Goal: Task Accomplishment & Management: Use online tool/utility

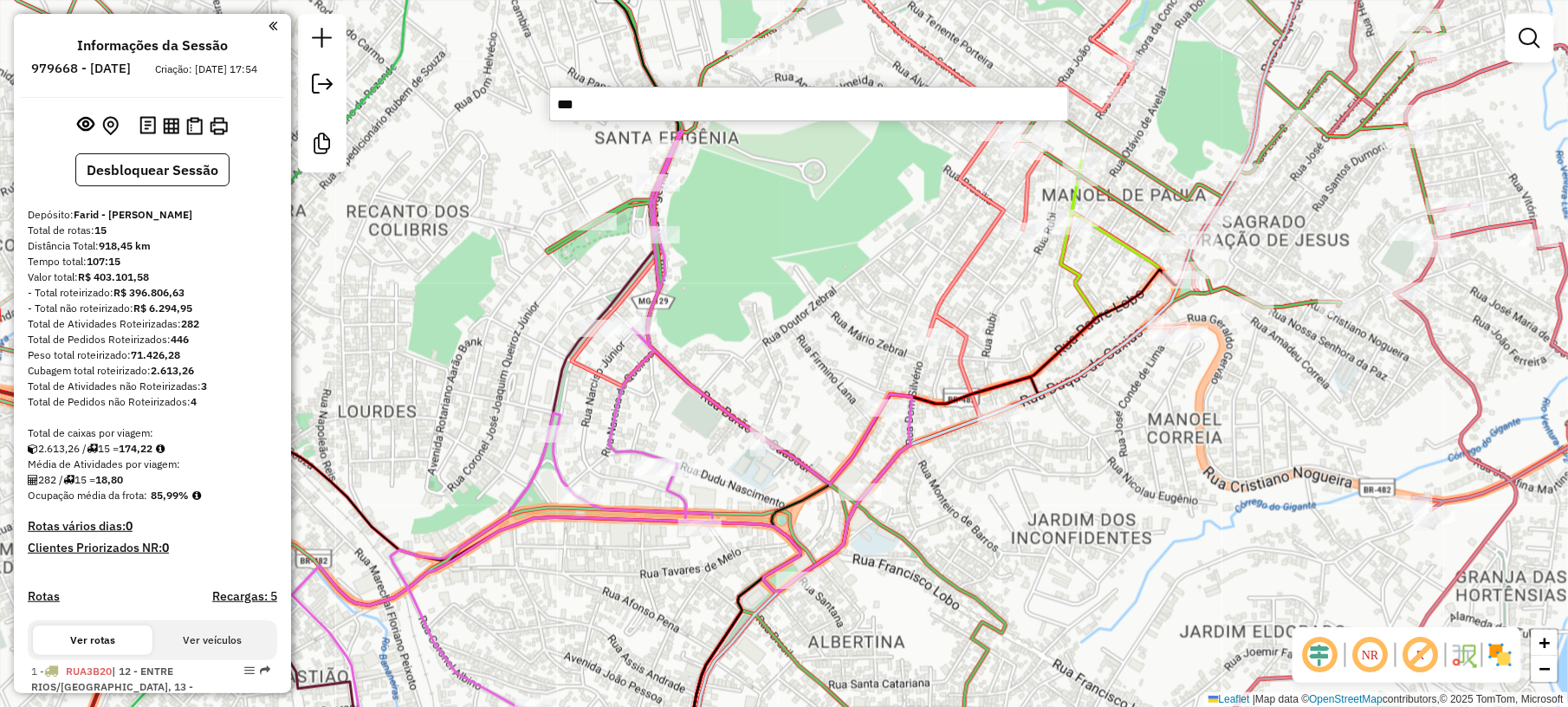
scroll to position [1854, 0]
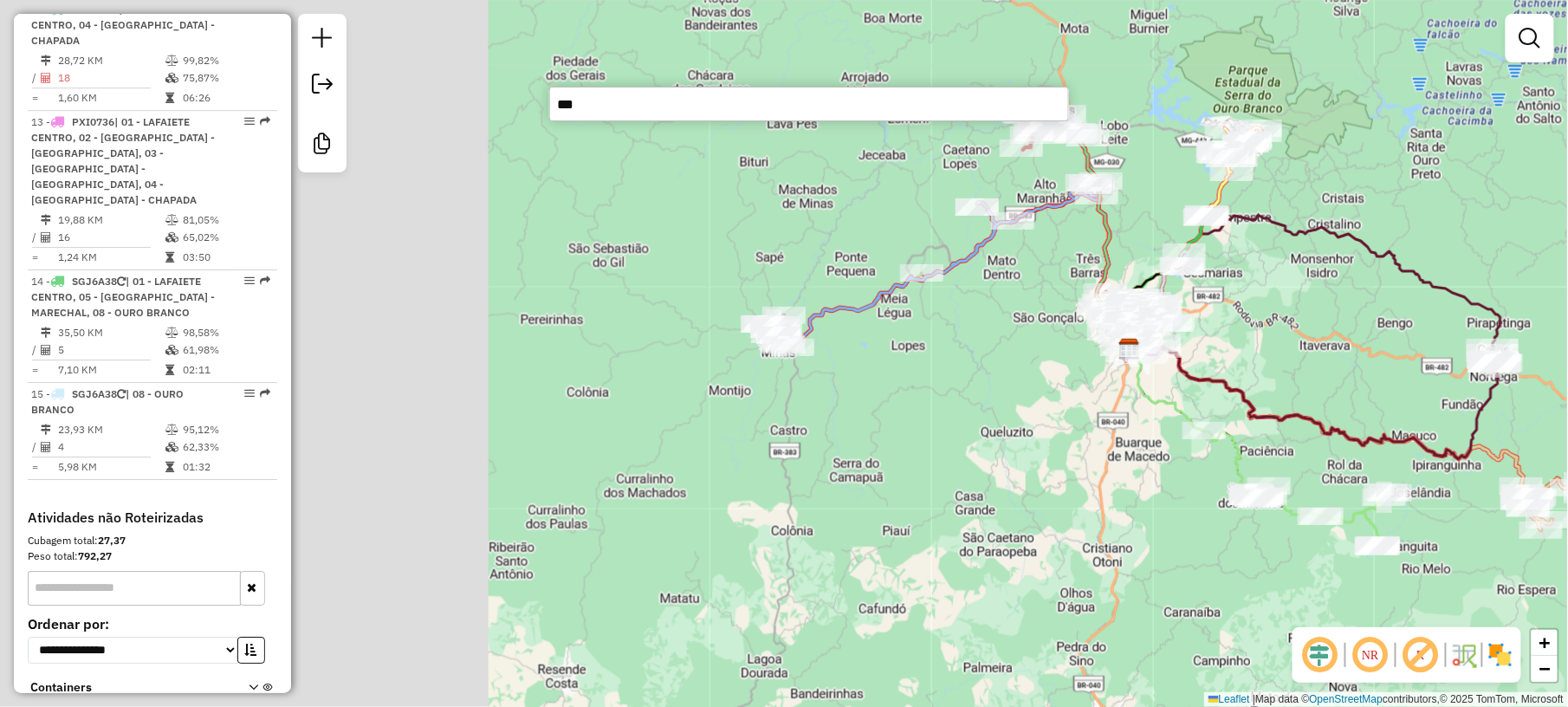
drag, startPoint x: 478, startPoint y: 402, endPoint x: 1050, endPoint y: 345, distance: 574.8
click at [1050, 345] on div "Janela de atendimento Grade de atendimento Capacidade Transportadoras Veículos …" at bounding box center [784, 353] width 1568 height 707
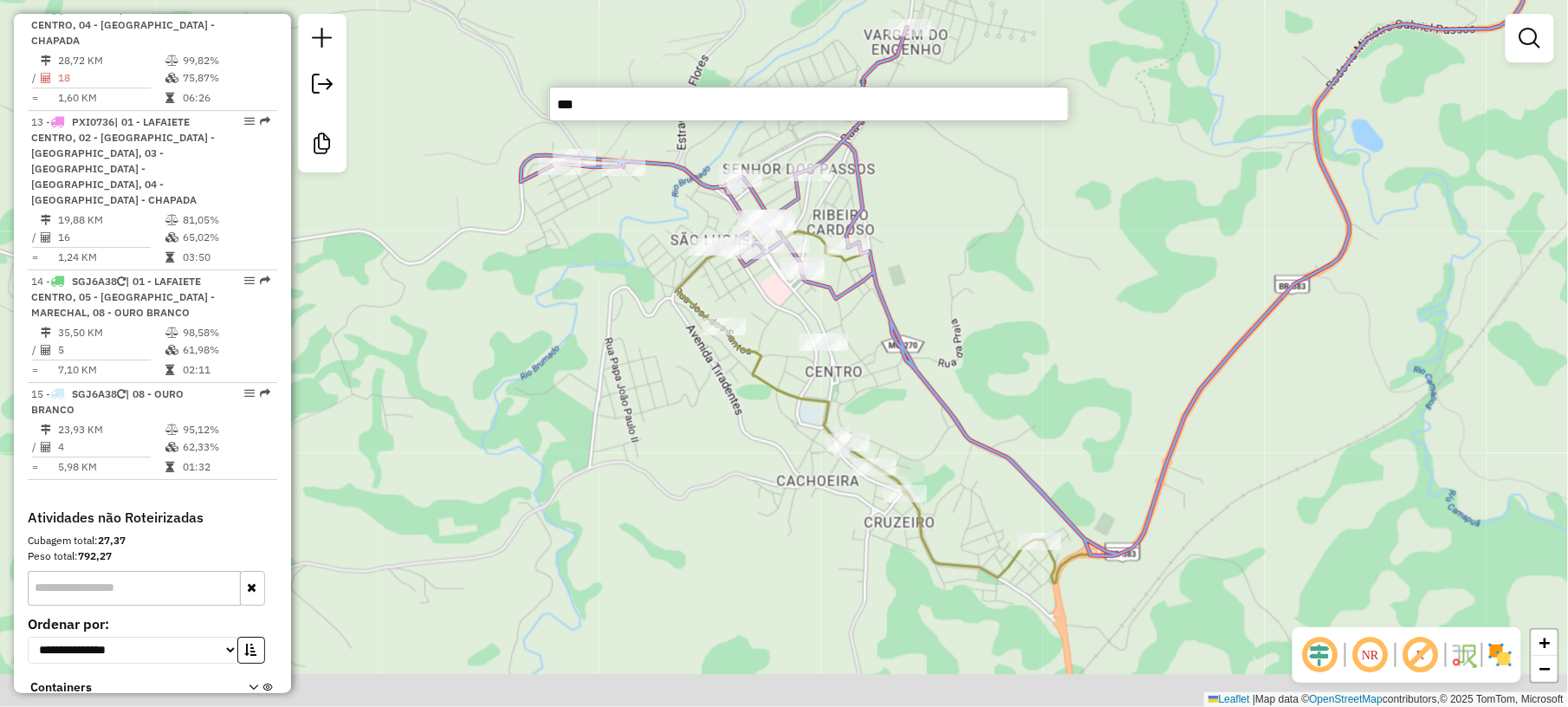
drag, startPoint x: 1089, startPoint y: 461, endPoint x: 979, endPoint y: 329, distance: 171.8
click at [979, 329] on div "Rota 13 - Placa PXI0736 15494 - SUPERFOODS ALIMENTAC Janela de atendimento Grad…" at bounding box center [784, 353] width 1568 height 707
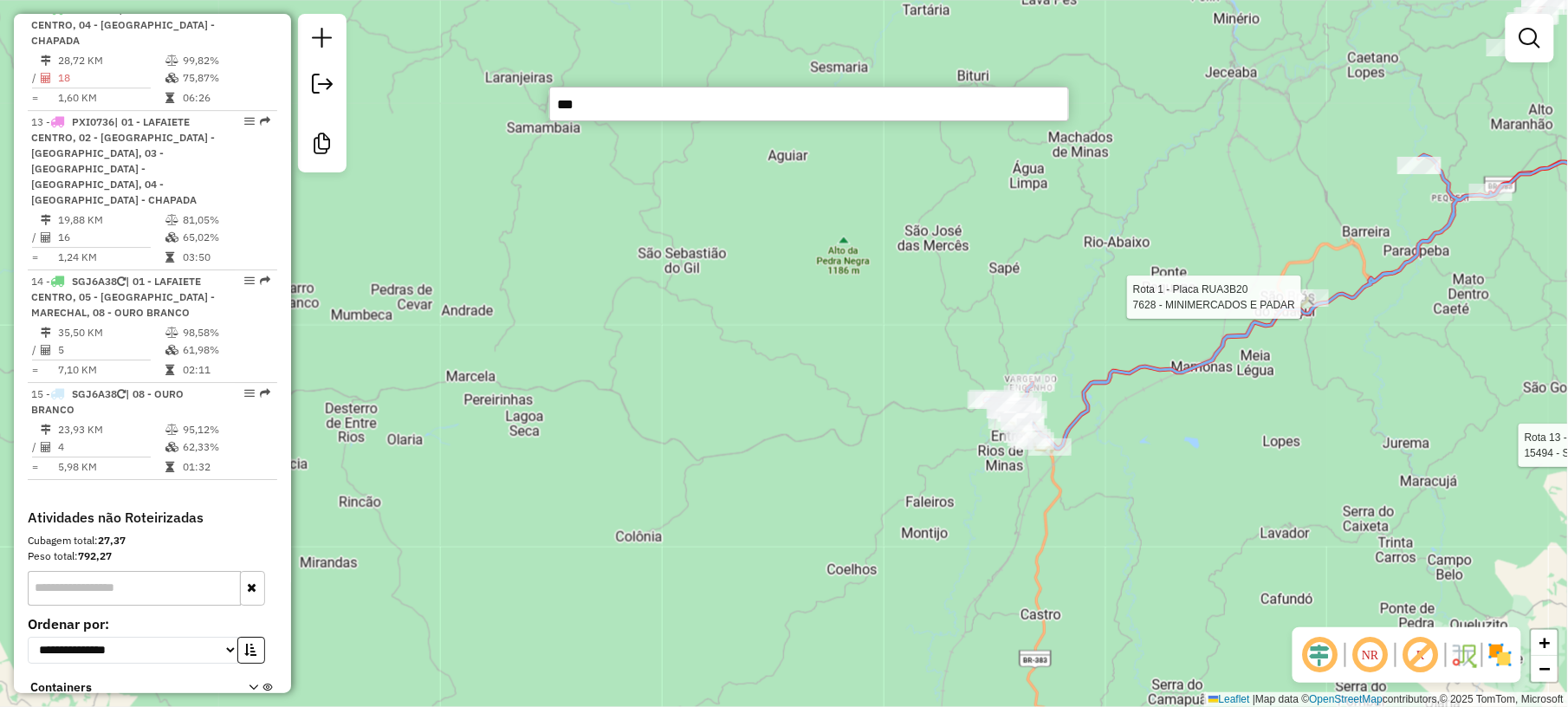
select select "*********"
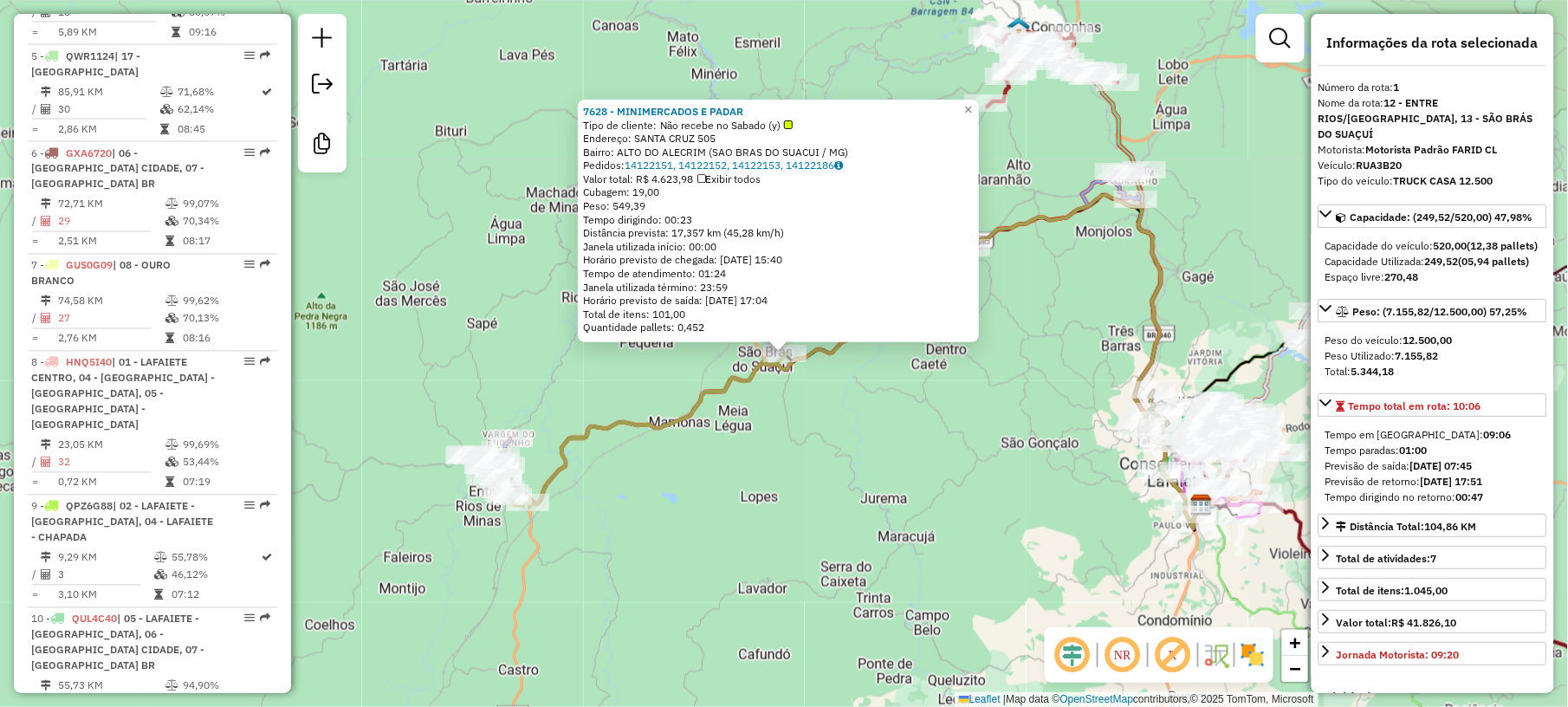
scroll to position [662, 0]
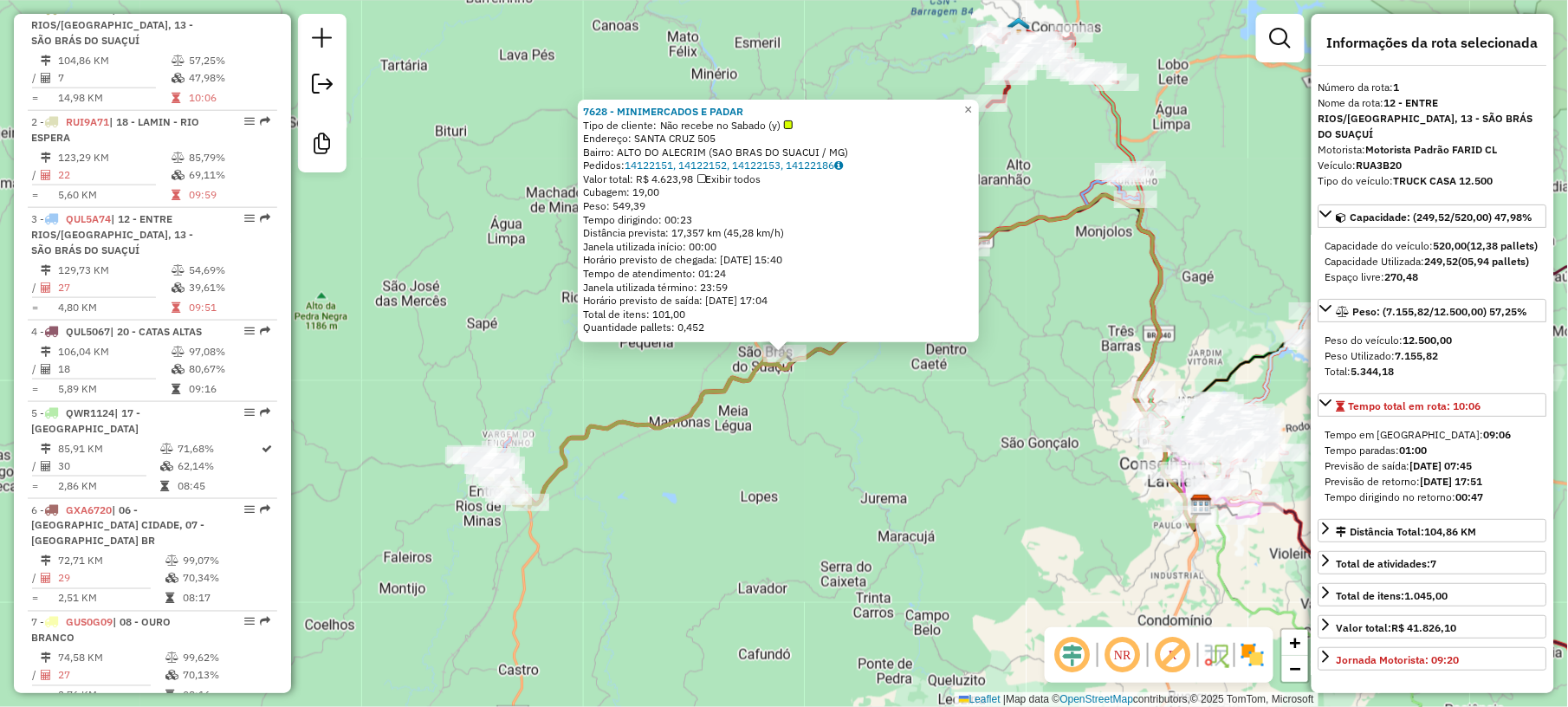
click at [678, 522] on div "7628 - MINIMERCADOS E PADAR Tipo de cliente: Não recebe no Sabado (y) Endereço:…" at bounding box center [784, 353] width 1568 height 707
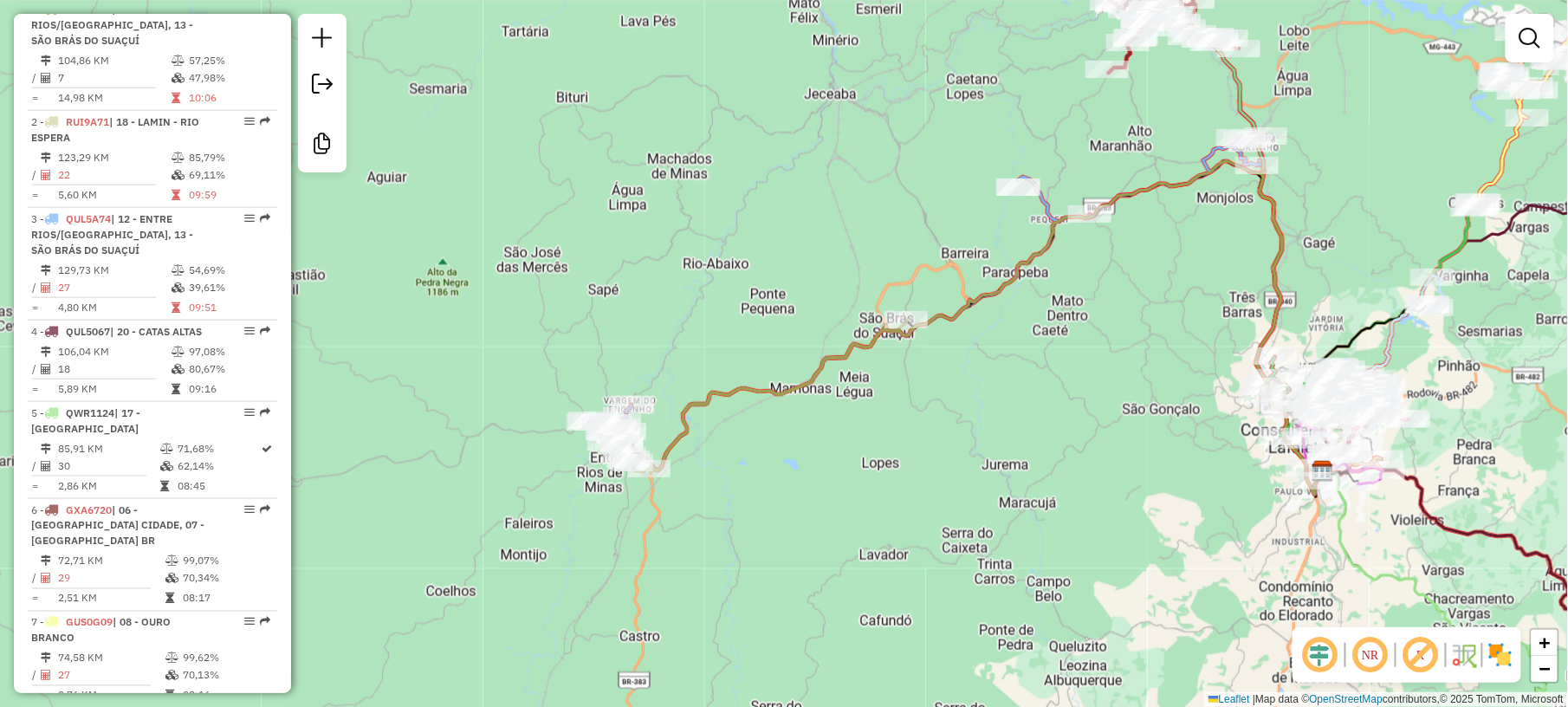
drag, startPoint x: 646, startPoint y: 531, endPoint x: 929, endPoint y: 459, distance: 292.0
click at [929, 459] on div "Janela de atendimento Grade de atendimento Capacidade Transportadoras Veículos …" at bounding box center [784, 353] width 1568 height 707
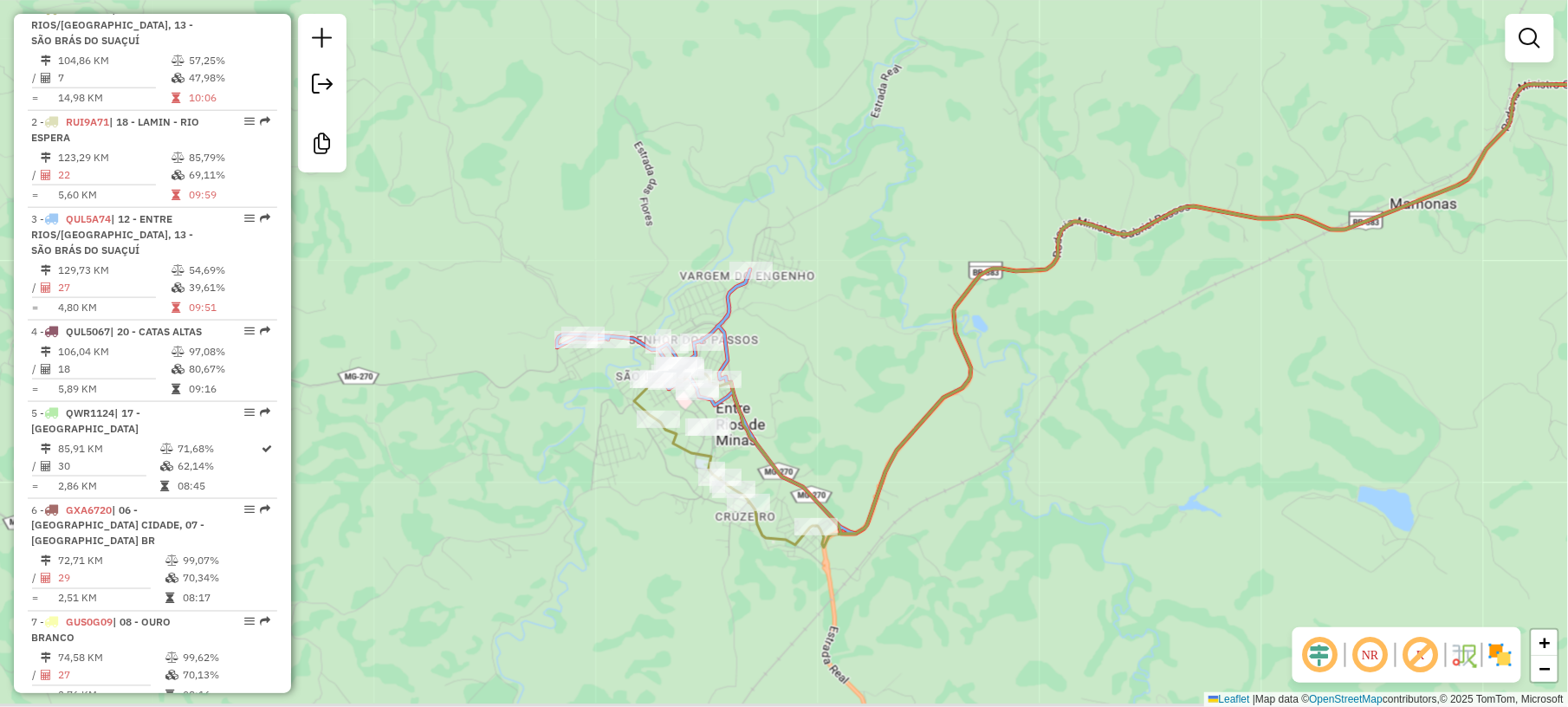
drag, startPoint x: 823, startPoint y: 410, endPoint x: 786, endPoint y: 348, distance: 72.2
click at [786, 348] on div "Janela de atendimento Grade de atendimento Capacidade Transportadoras Veículos …" at bounding box center [784, 353] width 1568 height 707
click at [723, 306] on icon at bounding box center [1140, 270] width 1169 height 526
select select "*********"
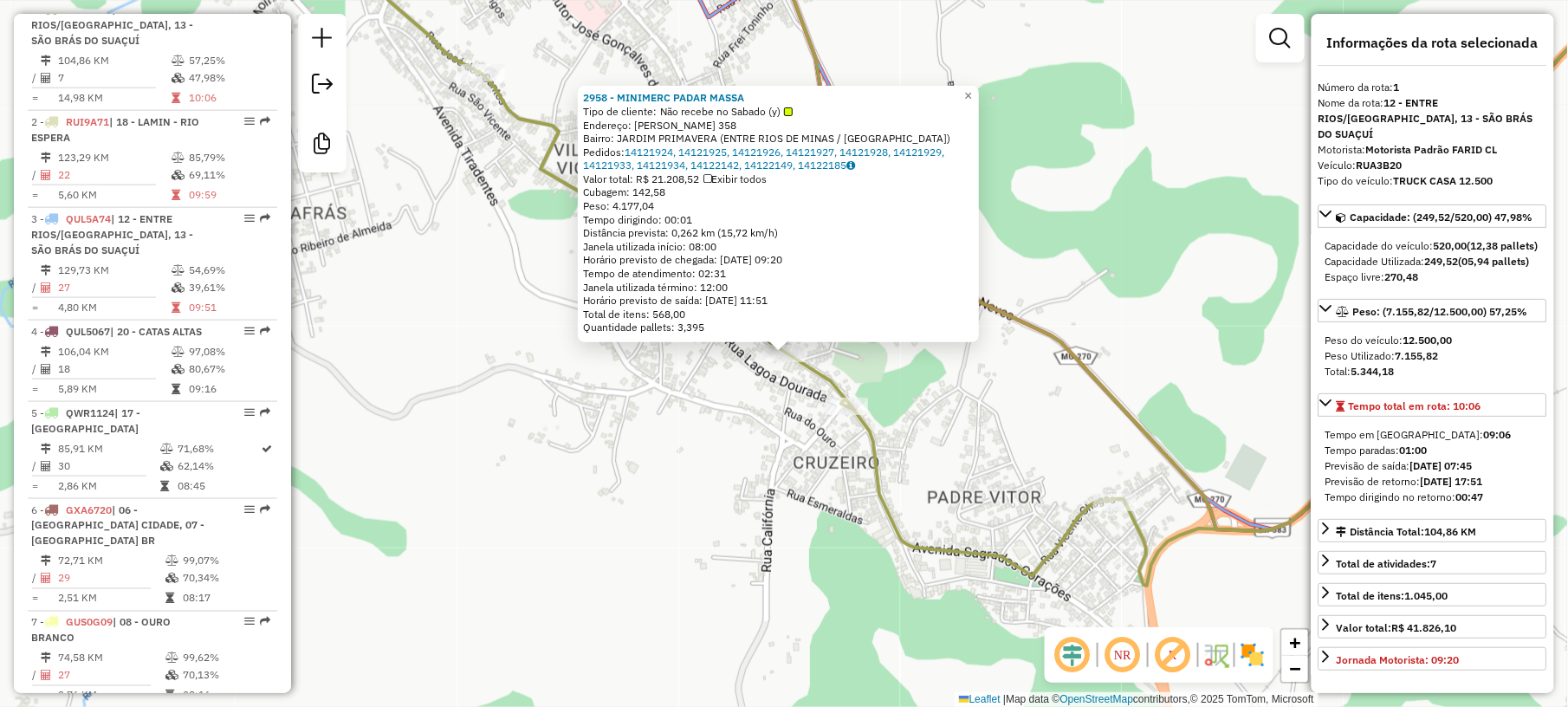
click at [790, 406] on div "2958 - MINIMERC PADAR MASSA Tipo de cliente: Não recebe no Sabado (y) Endereço:…" at bounding box center [784, 353] width 1568 height 707
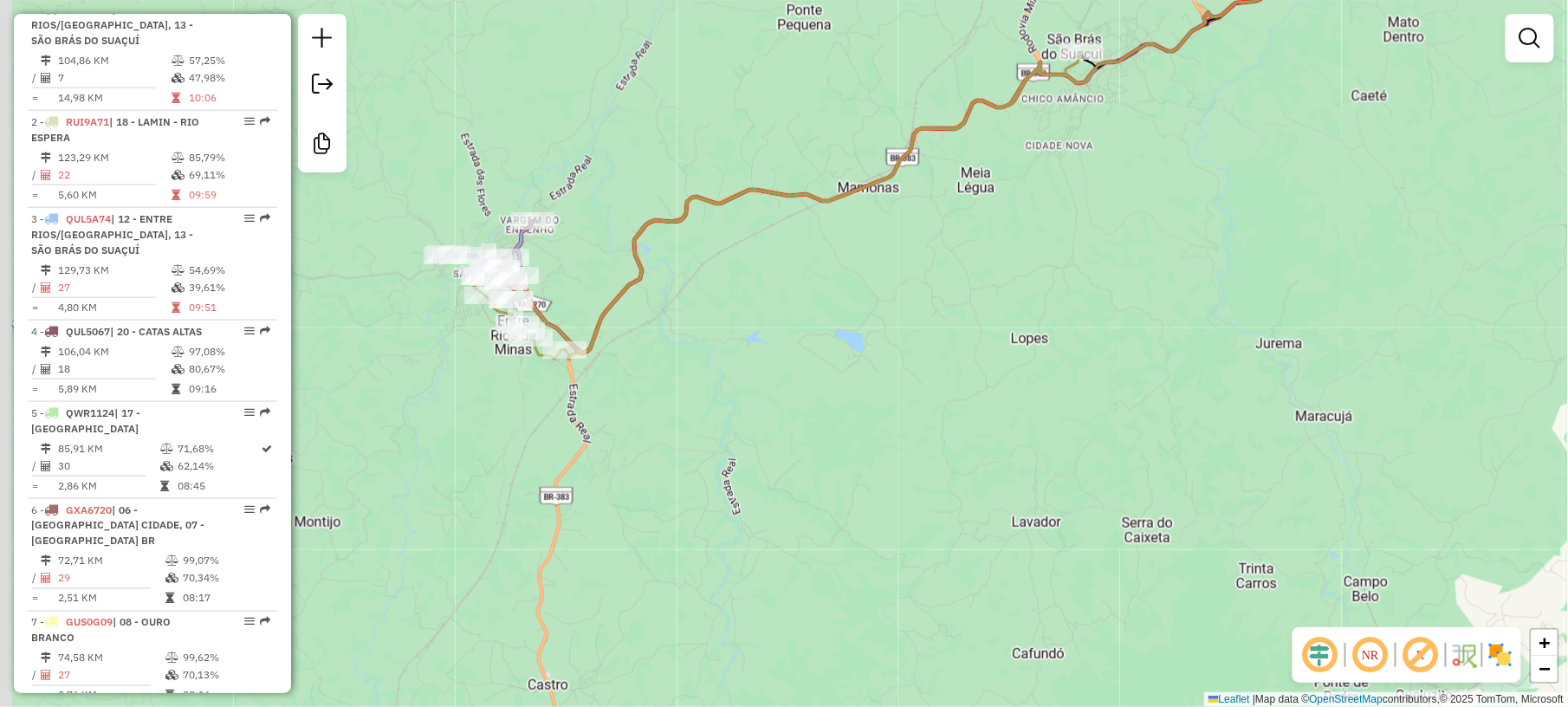
drag, startPoint x: 539, startPoint y: 154, endPoint x: 659, endPoint y: 278, distance: 172.6
click at [656, 275] on div "Janela de atendimento Grade de atendimento Capacidade Transportadoras Veículos …" at bounding box center [784, 353] width 1568 height 707
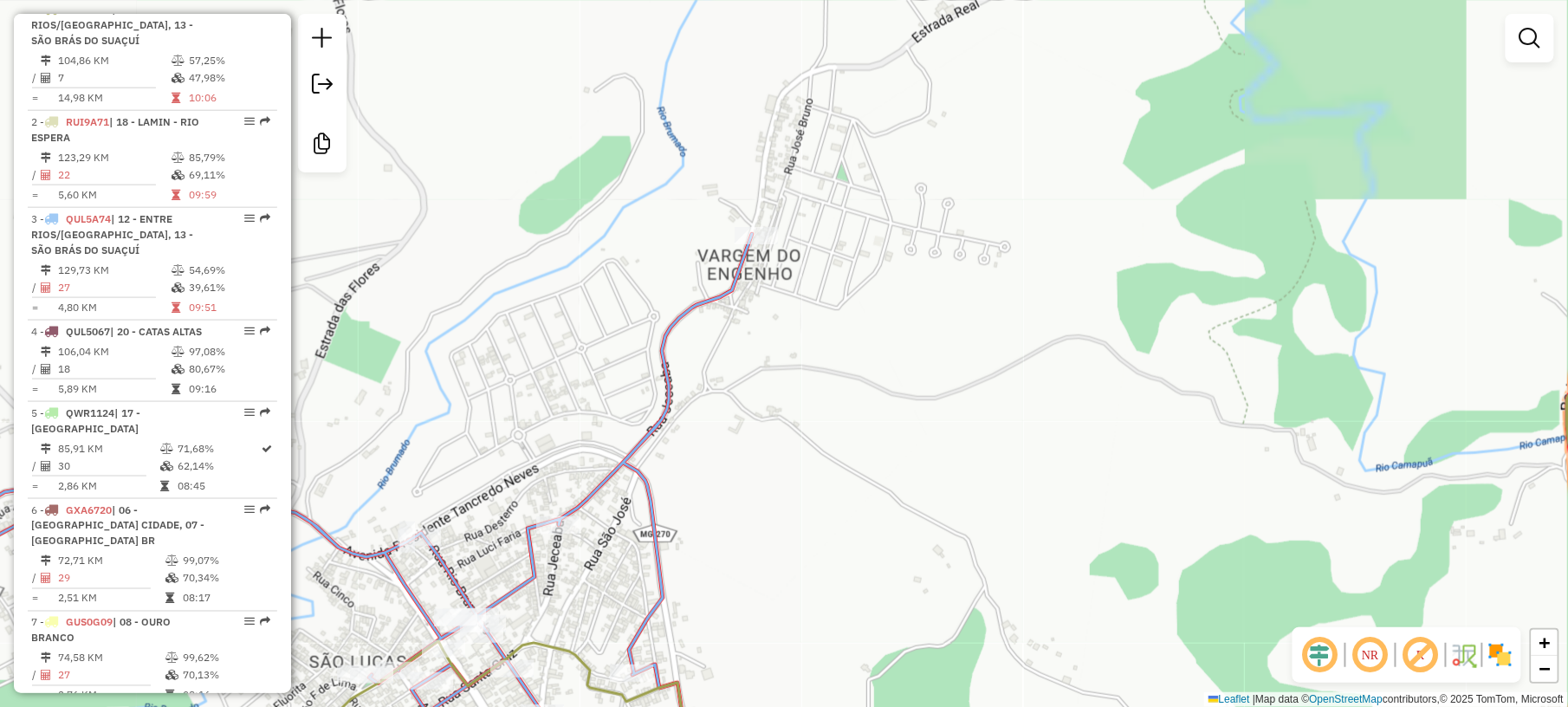
drag, startPoint x: 482, startPoint y: 393, endPoint x: 842, endPoint y: 143, distance: 438.3
click at [842, 143] on div "Janela de atendimento Grade de atendimento Capacidade Transportadoras Veículos …" at bounding box center [784, 353] width 1568 height 707
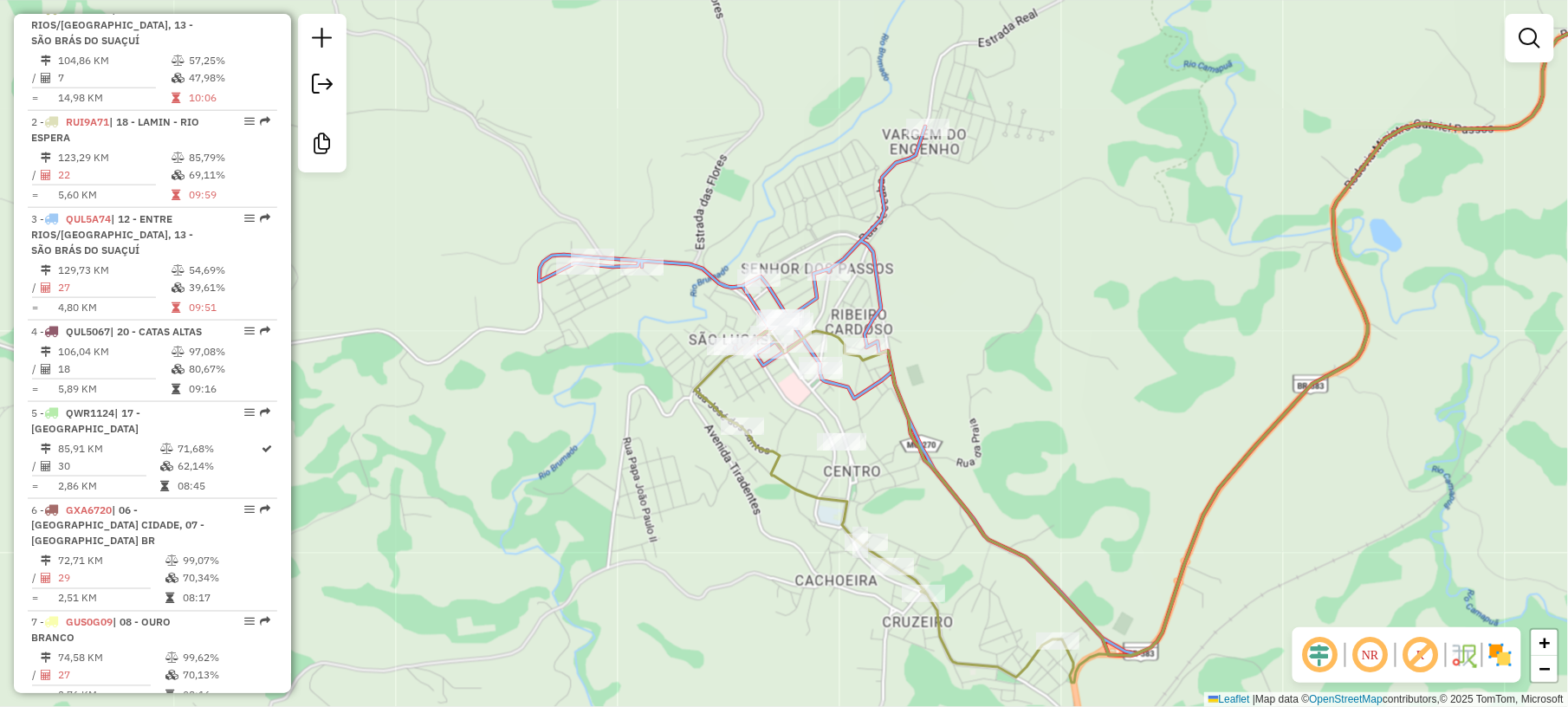
drag, startPoint x: 674, startPoint y: 234, endPoint x: 746, endPoint y: 234, distance: 72.0
click at [746, 234] on div "Janela de atendimento Grade de atendimento Capacidade Transportadoras Veículos …" at bounding box center [784, 353] width 1568 height 707
click at [694, 263] on icon at bounding box center [1132, 342] width 1187 height 626
select select "*********"
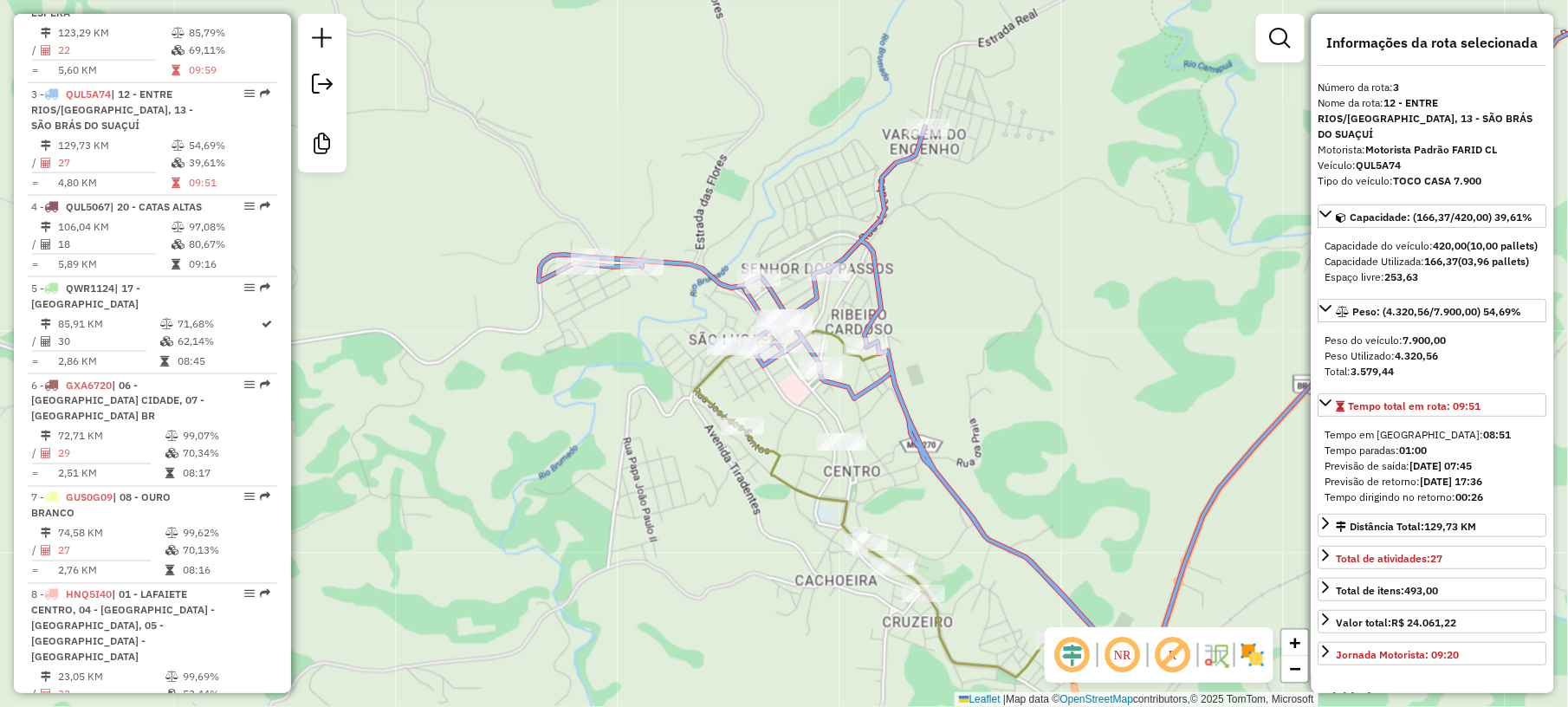
scroll to position [871, 0]
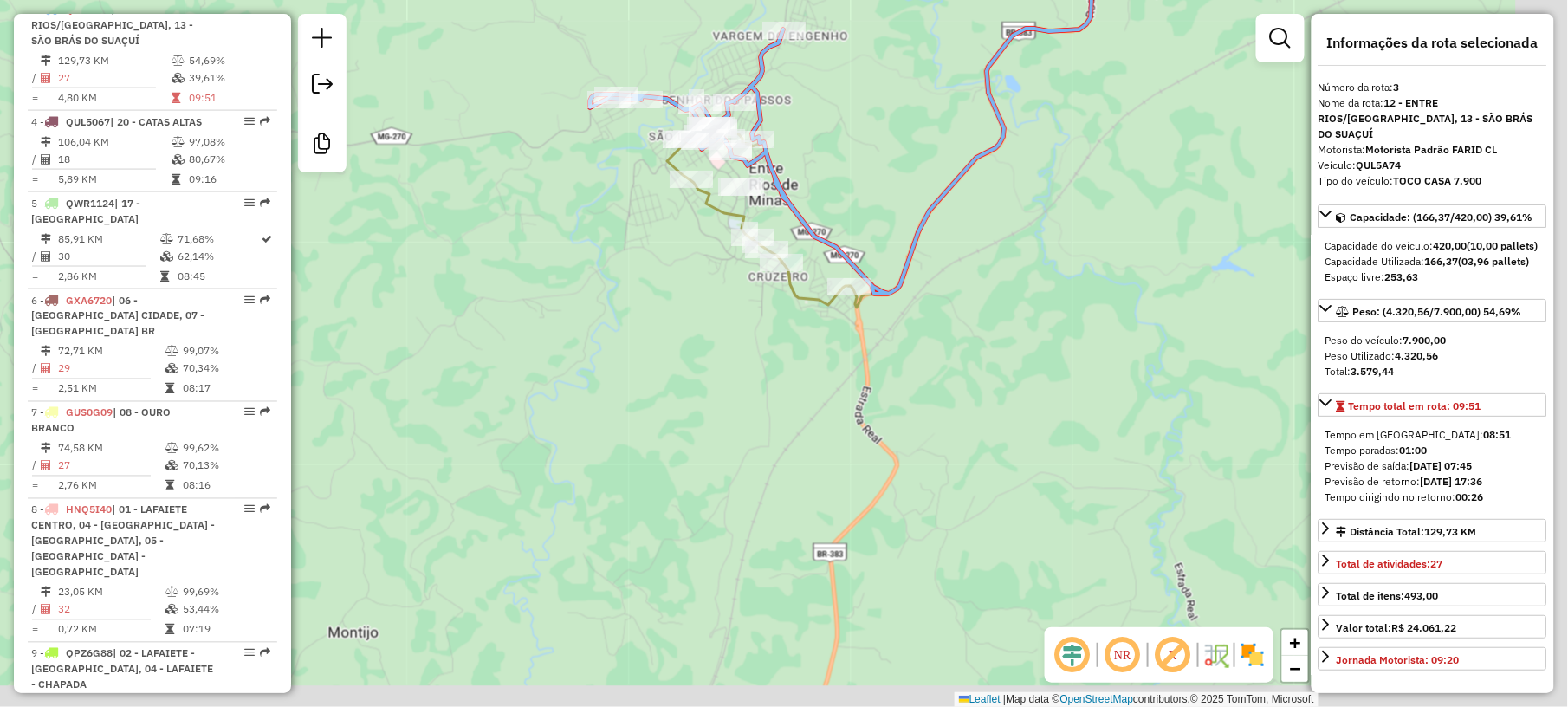
drag, startPoint x: 1078, startPoint y: 396, endPoint x: 901, endPoint y: 170, distance: 287.1
click at [902, 170] on div "Janela de atendimento Grade de atendimento Capacidade Transportadoras Veículos …" at bounding box center [784, 353] width 1568 height 707
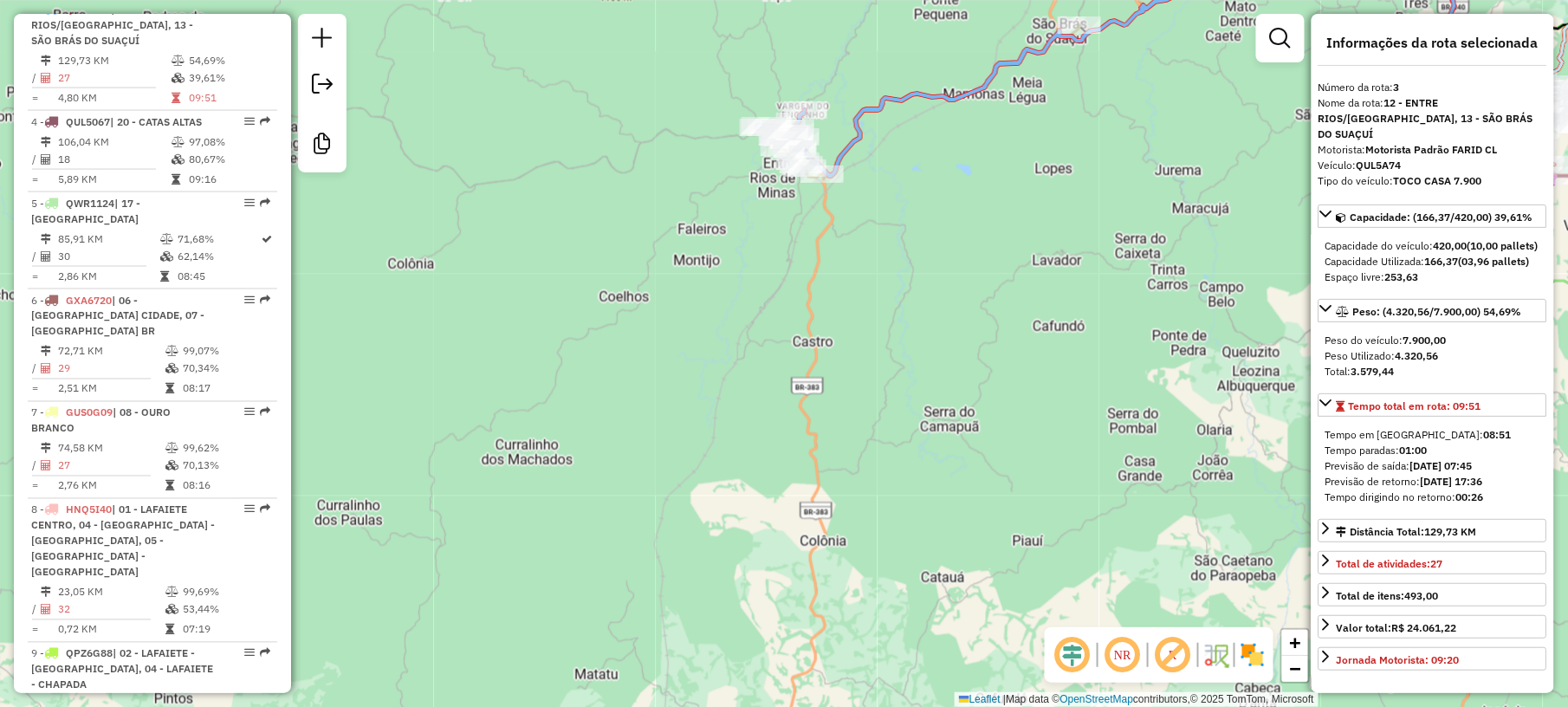
drag, startPoint x: 1062, startPoint y: 374, endPoint x: 933, endPoint y: 129, distance: 276.9
click at [933, 129] on div "Janela de atendimento Grade de atendimento Capacidade Transportadoras Veículos …" at bounding box center [784, 353] width 1568 height 707
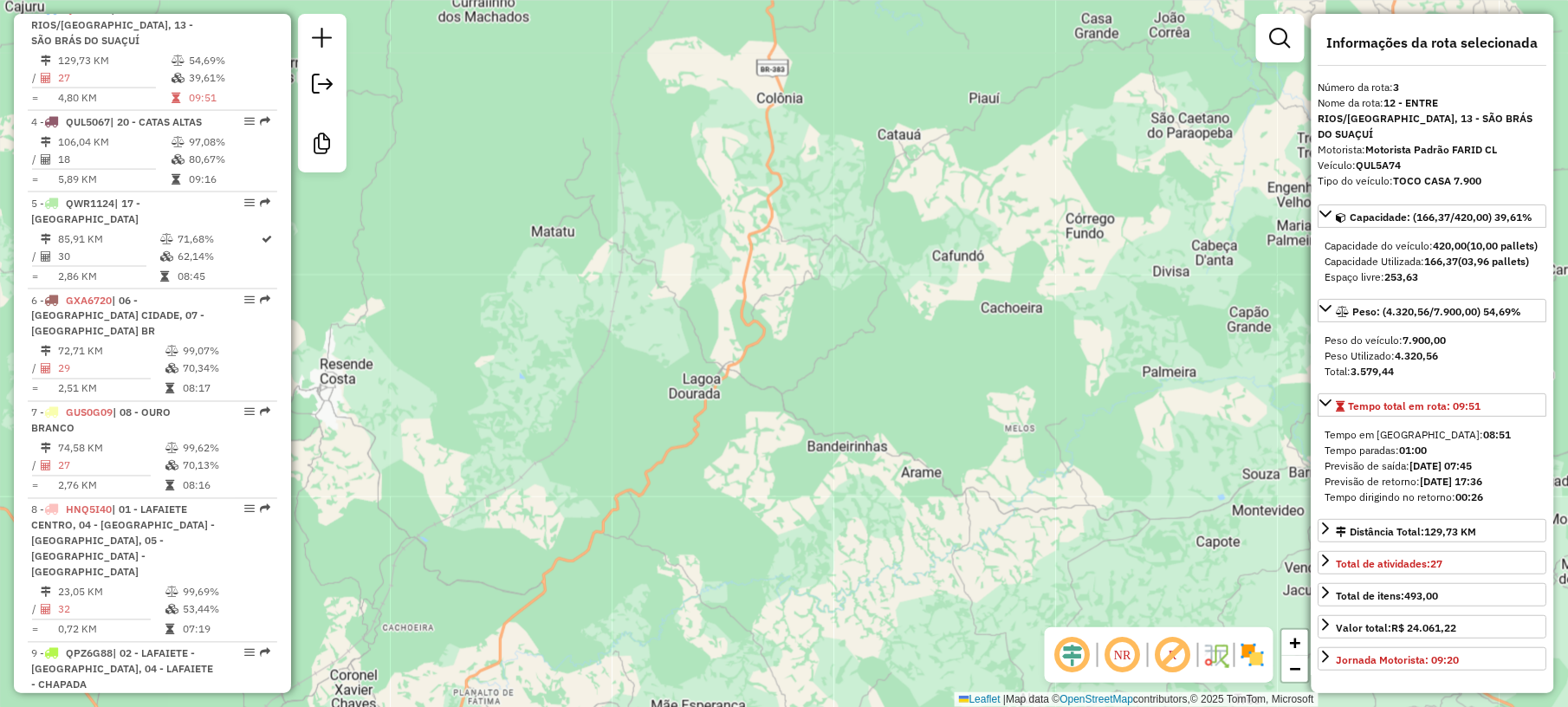
drag, startPoint x: 1036, startPoint y: 471, endPoint x: 979, endPoint y: 87, distance: 388.2
click at [979, 87] on div "Janela de atendimento Grade de atendimento Capacidade Transportadoras Veículos …" at bounding box center [784, 353] width 1568 height 707
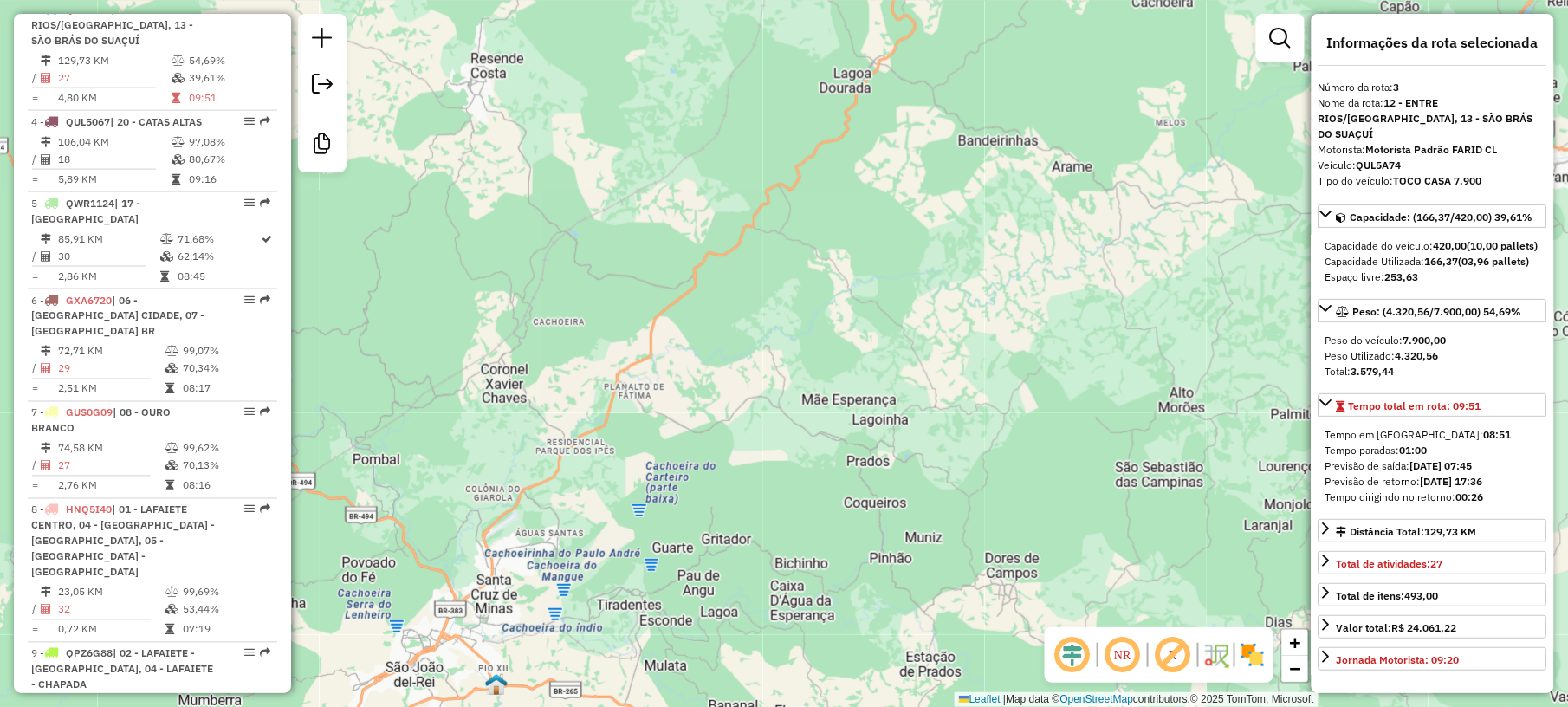
drag, startPoint x: 885, startPoint y: 480, endPoint x: 1036, endPoint y: 174, distance: 341.2
click at [1036, 174] on div "Janela de atendimento Grade de atendimento Capacidade Transportadoras Veículos …" at bounding box center [784, 353] width 1568 height 707
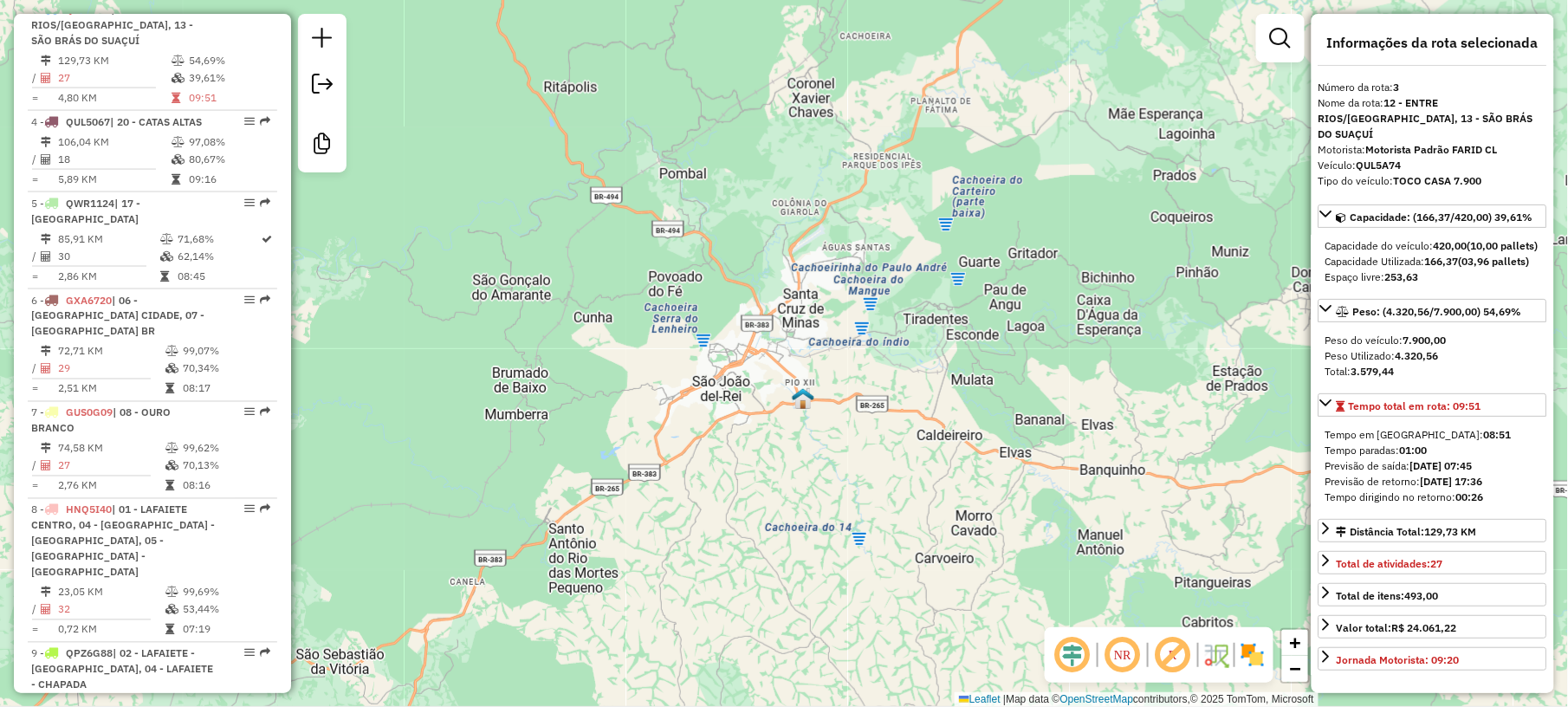
drag, startPoint x: 885, startPoint y: 402, endPoint x: 1192, endPoint y: 117, distance: 418.9
click at [1192, 117] on div "Janela de atendimento Grade de atendimento Capacidade Transportadoras Veículos …" at bounding box center [784, 353] width 1568 height 707
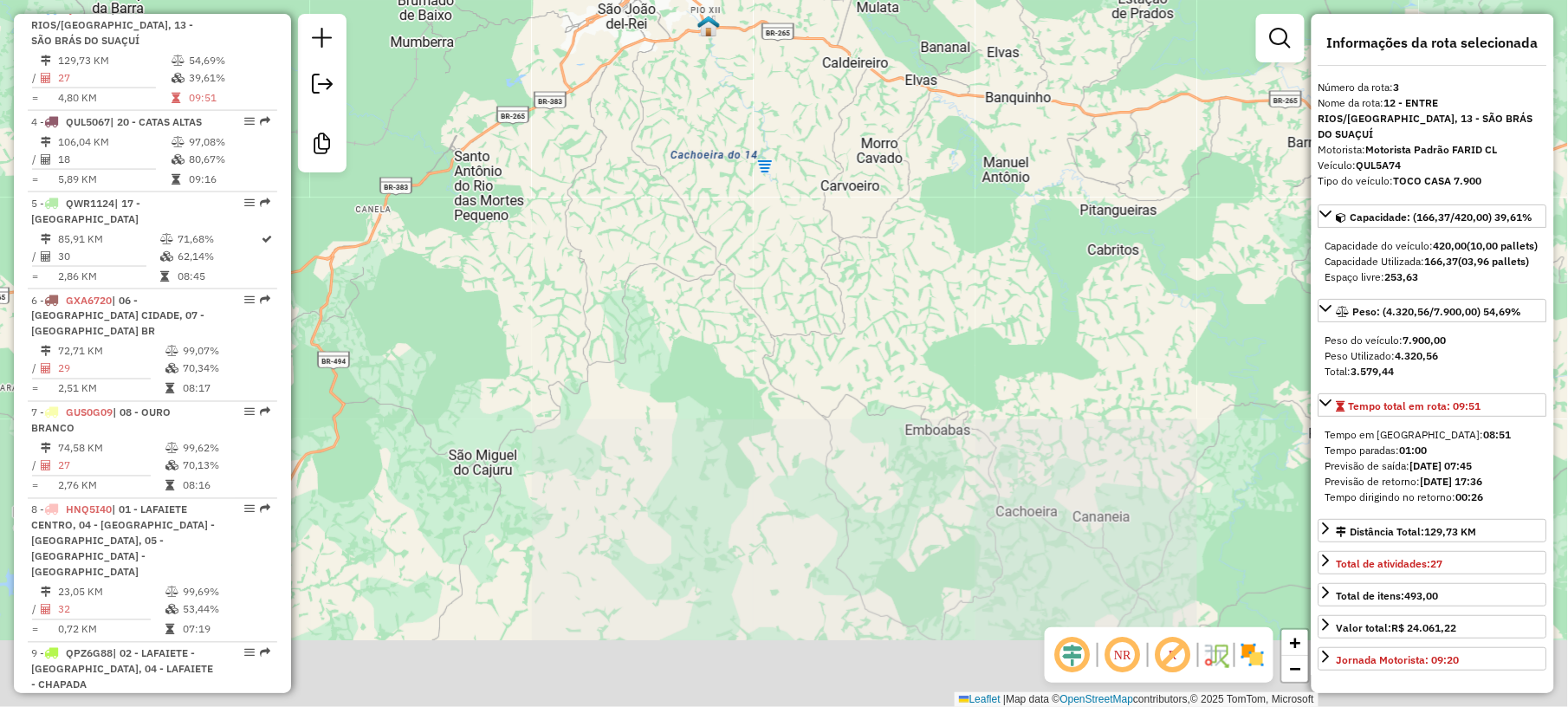
drag, startPoint x: 844, startPoint y: 523, endPoint x: 749, endPoint y: 150, distance: 384.9
click at [749, 150] on div "Janela de atendimento Grade de atendimento Capacidade Transportadoras Veículos …" at bounding box center [784, 353] width 1568 height 707
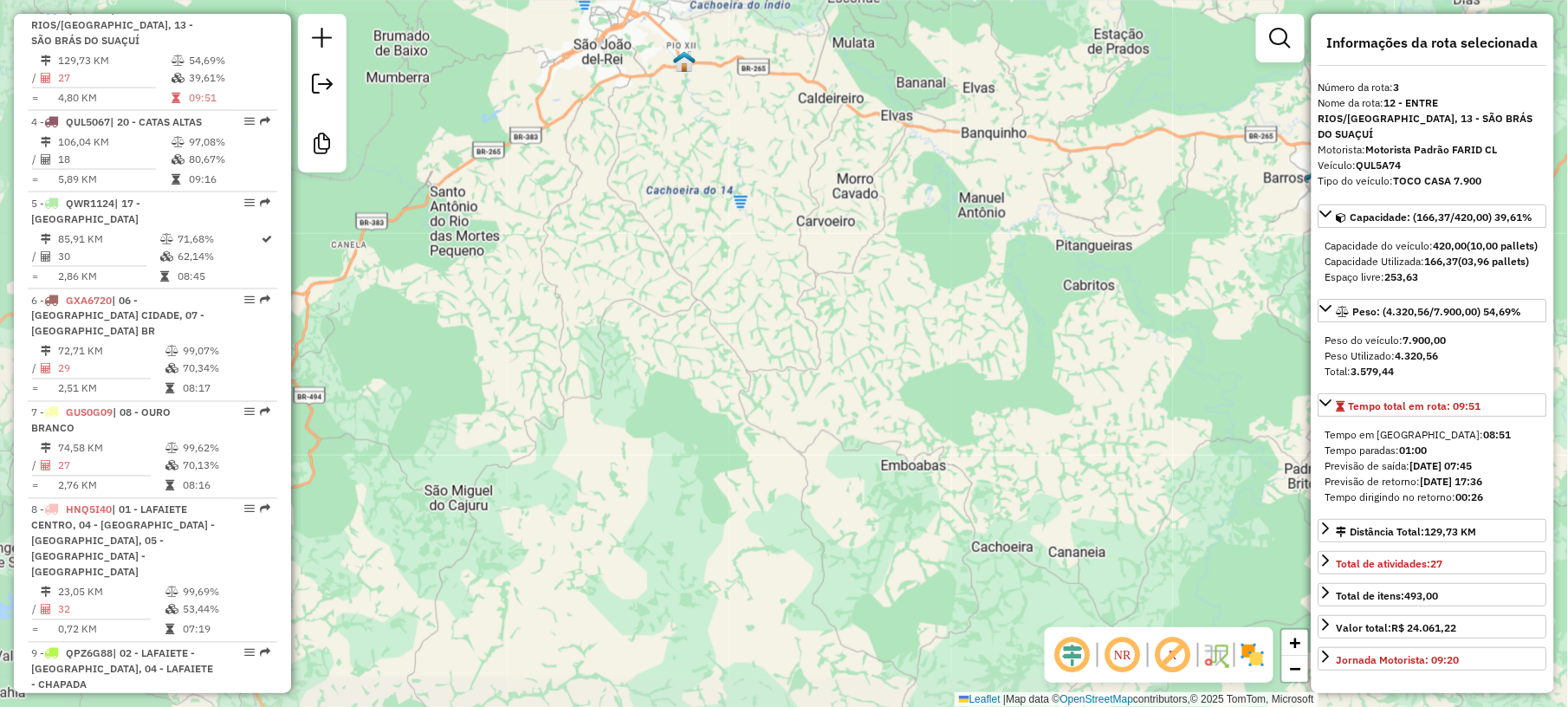
drag, startPoint x: 600, startPoint y: 177, endPoint x: 729, endPoint y: 135, distance: 135.7
click at [729, 135] on div "Janela de atendimento Grade de atendimento Capacidade Transportadoras Veículos …" at bounding box center [784, 353] width 1568 height 707
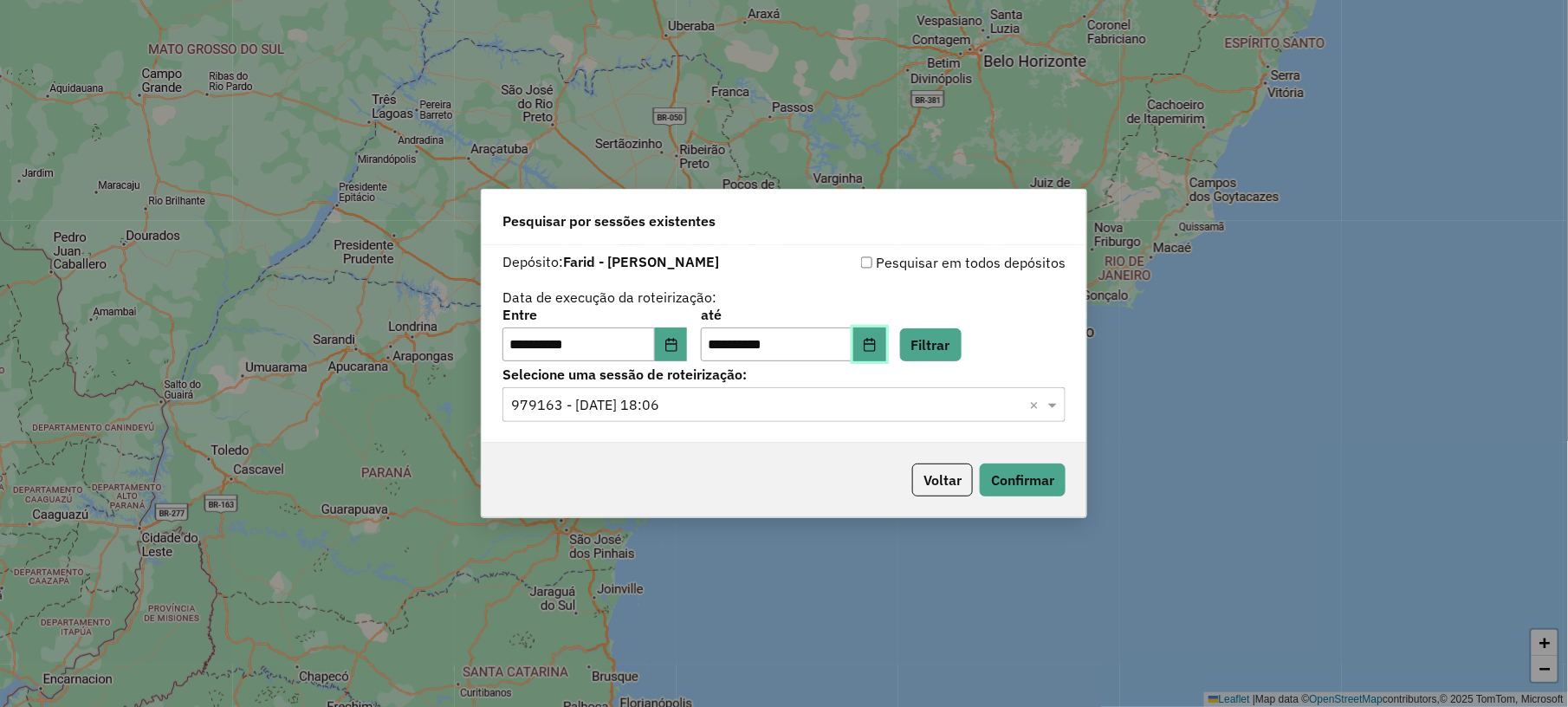
click at [874, 343] on icon "Choose Date" at bounding box center [869, 345] width 11 height 14
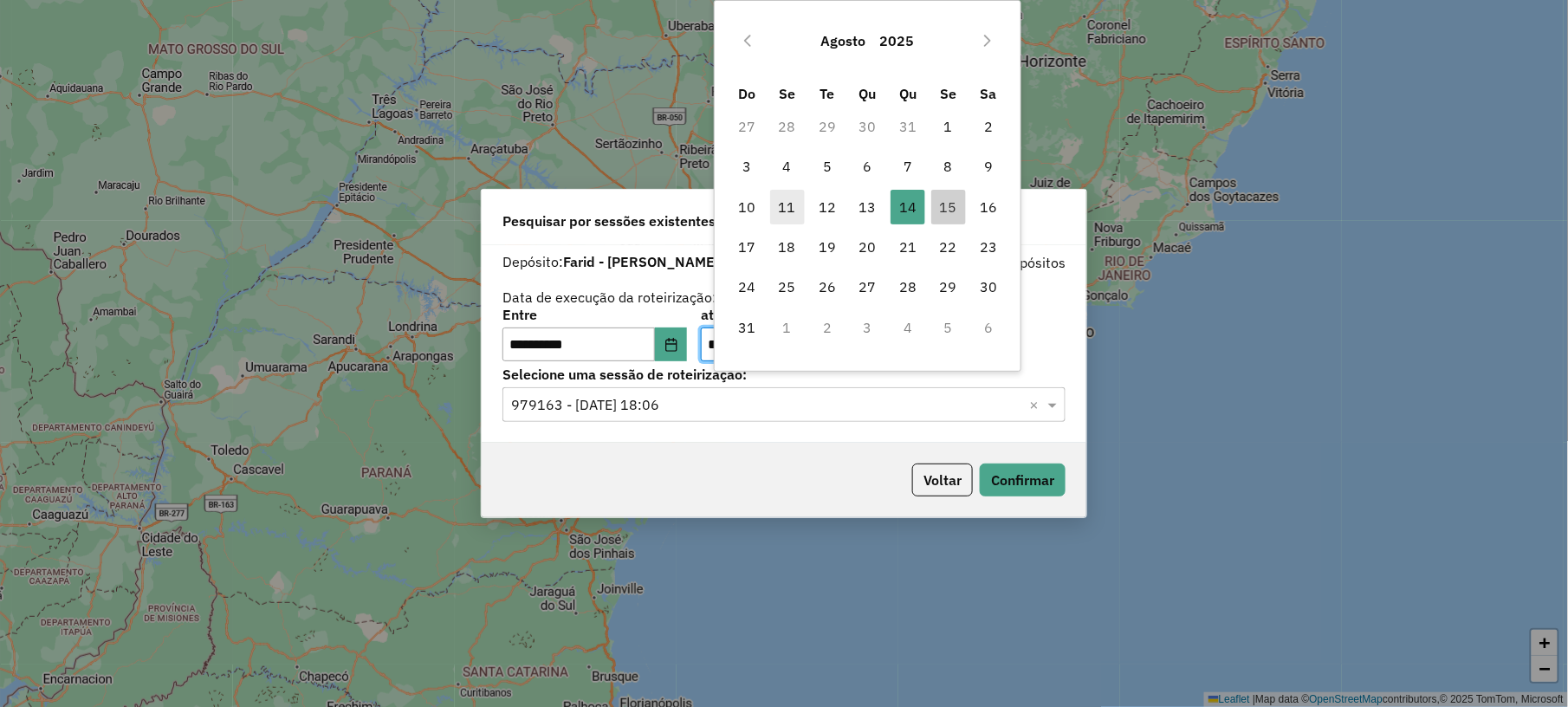
click at [779, 207] on span "11" at bounding box center [787, 207] width 34 height 34
type input "**********"
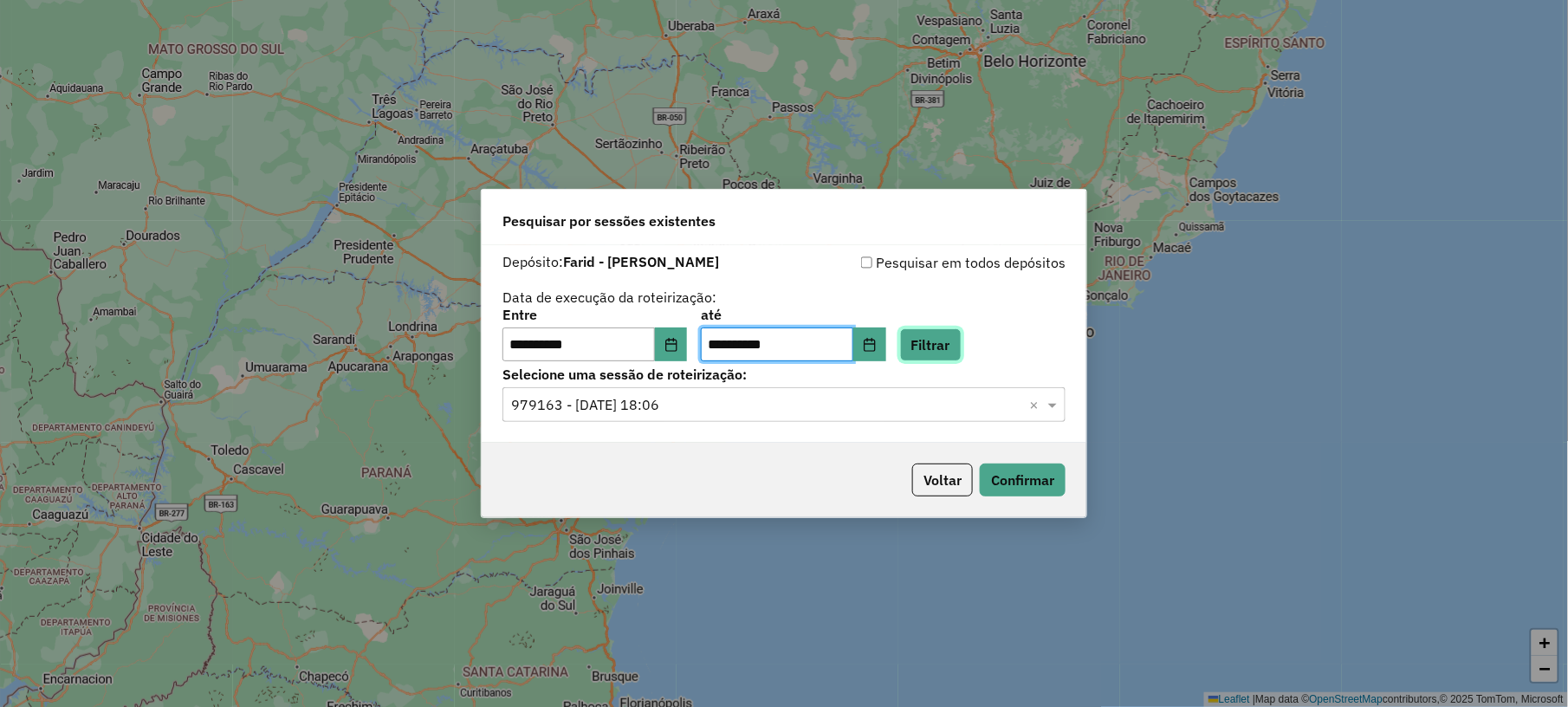
click at [958, 336] on button "Filtrar" at bounding box center [931, 344] width 62 height 33
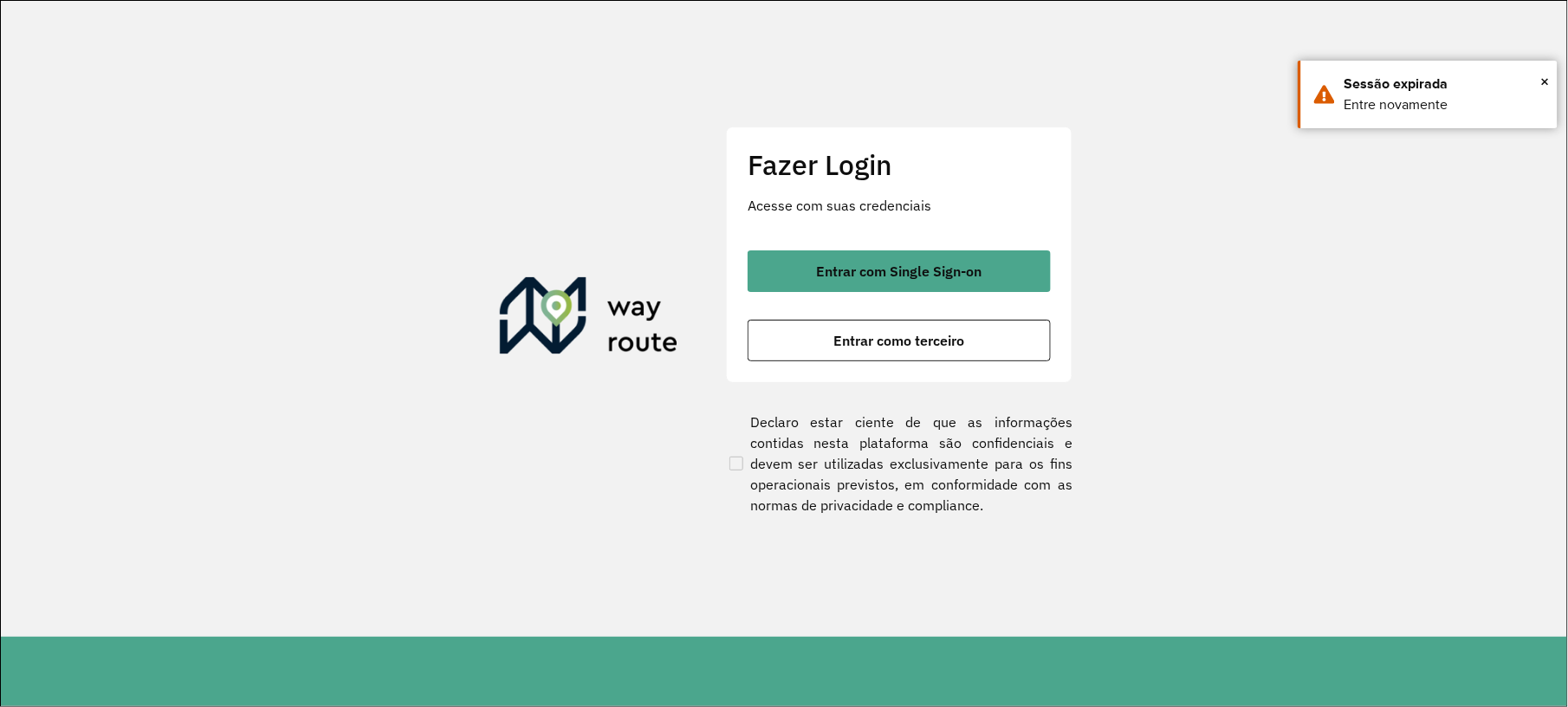
click at [814, 361] on div "Fazer Login Acesse com suas credenciais Entrar com Single Sign-on Entrar como t…" at bounding box center [899, 254] width 347 height 257
click at [815, 338] on button "Entrar como terceiro" at bounding box center [899, 340] width 304 height 41
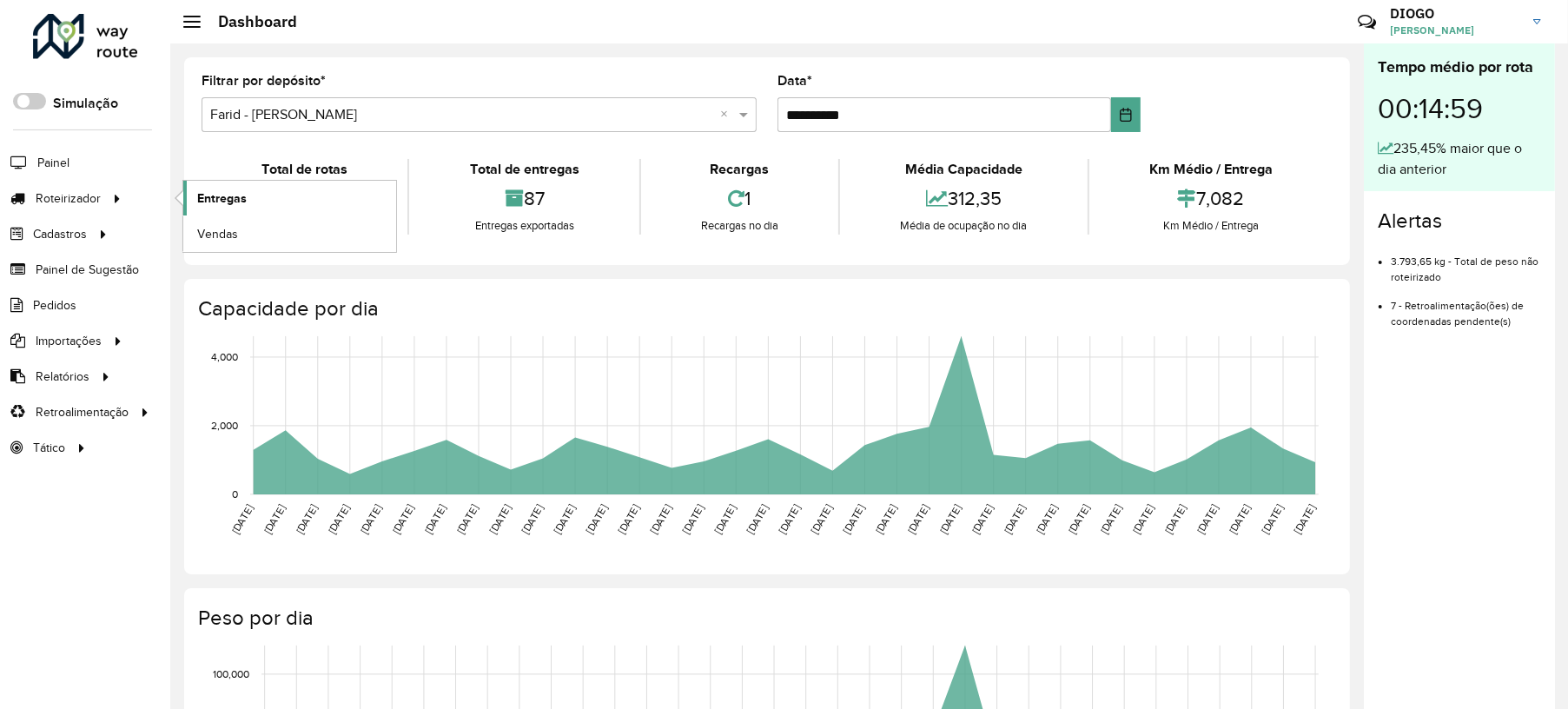
click at [280, 205] on link "Entregas" at bounding box center [289, 197] width 212 height 35
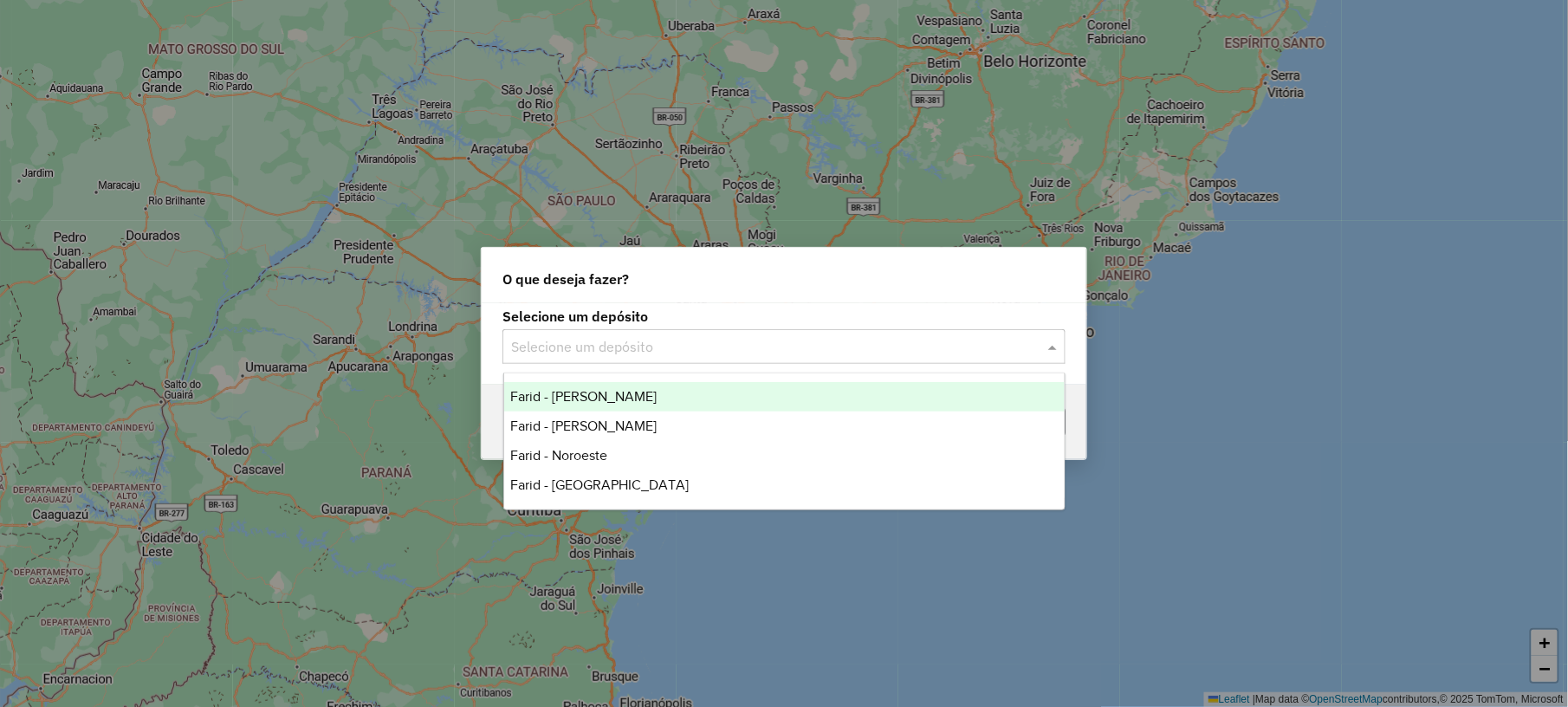
click at [631, 347] on input "text" at bounding box center [766, 348] width 511 height 21
click at [632, 399] on span "Farid - Conselheiro Lafaiete" at bounding box center [584, 396] width 146 height 15
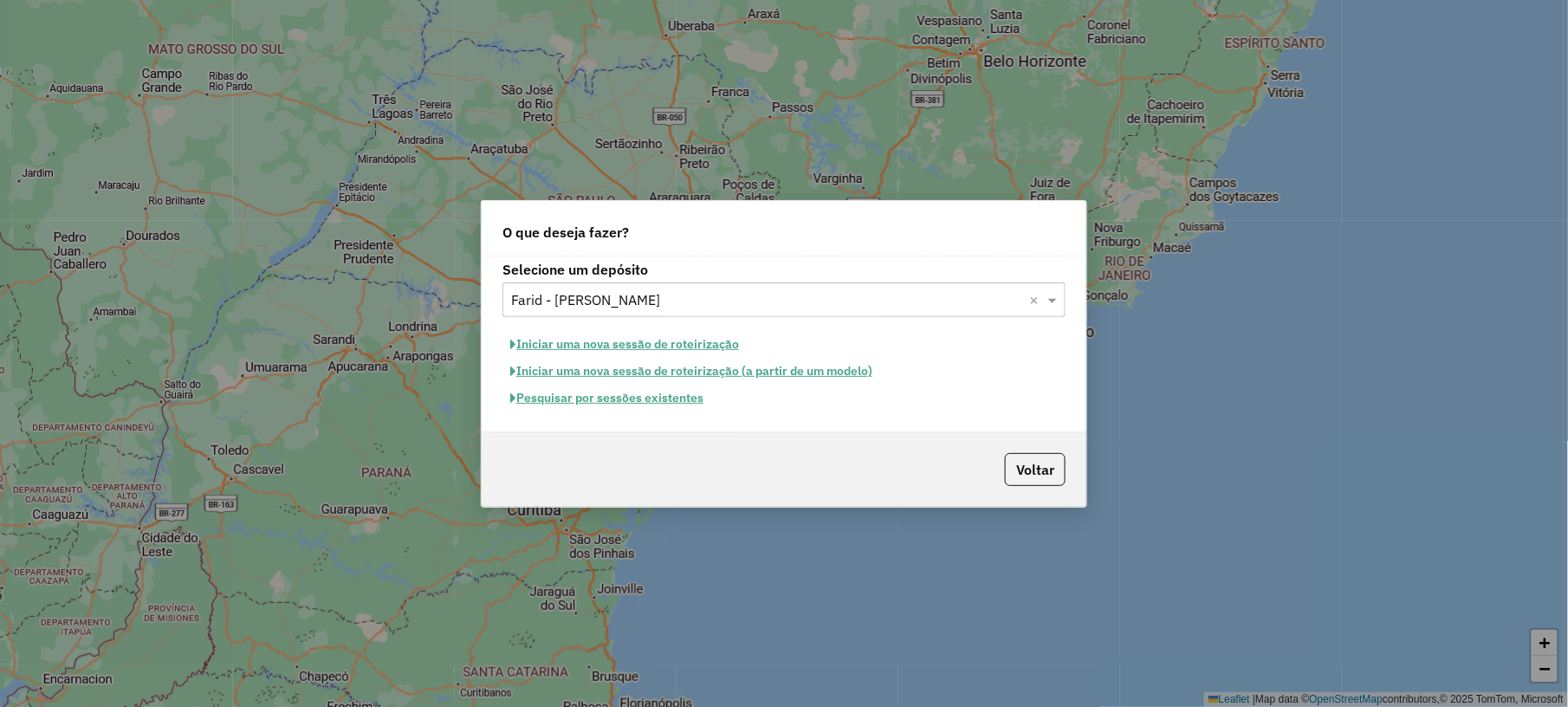
click at [628, 395] on button "Pesquisar por sessões existentes" at bounding box center [606, 398] width 209 height 26
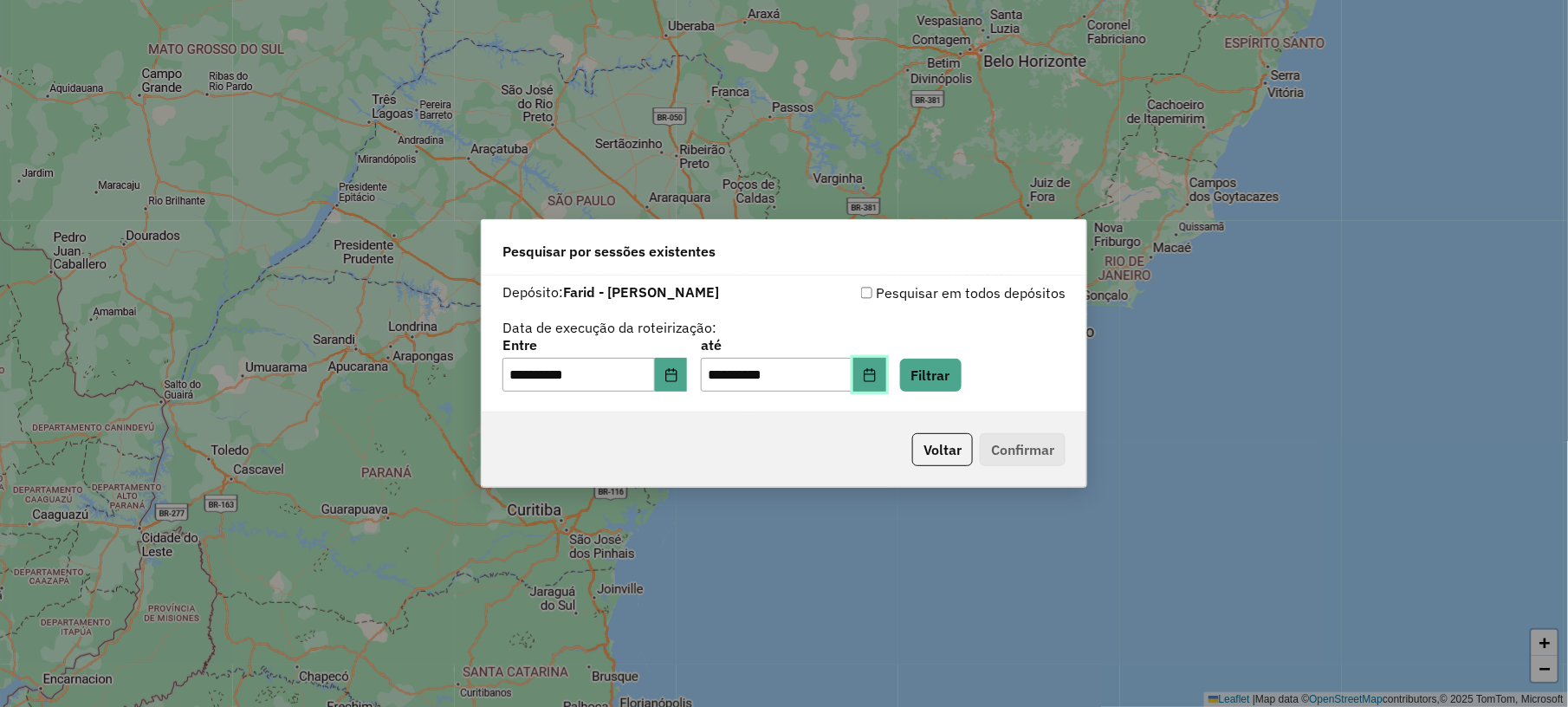
click at [886, 365] on button "Choose Date" at bounding box center [869, 374] width 33 height 34
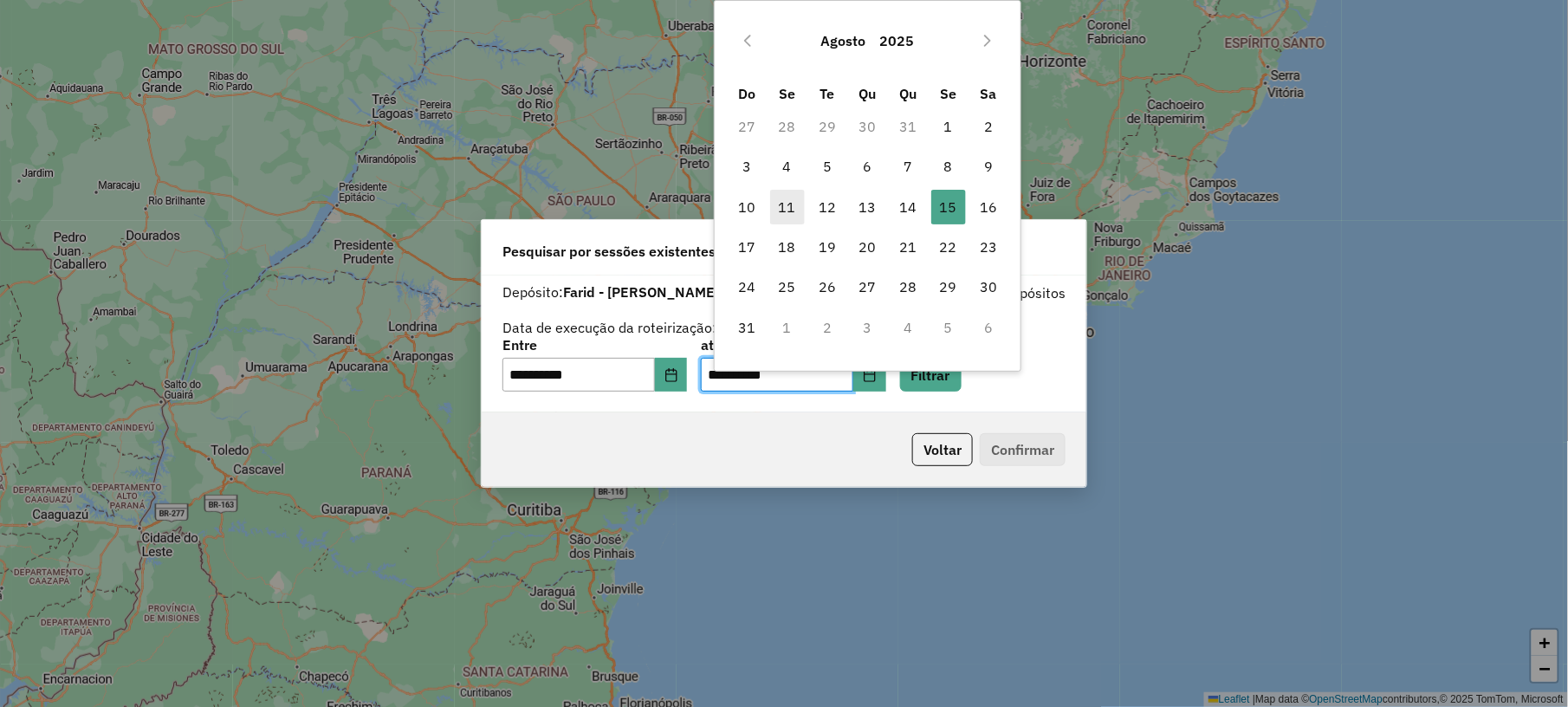
click at [787, 210] on span "11" at bounding box center [787, 207] width 34 height 34
type input "**********"
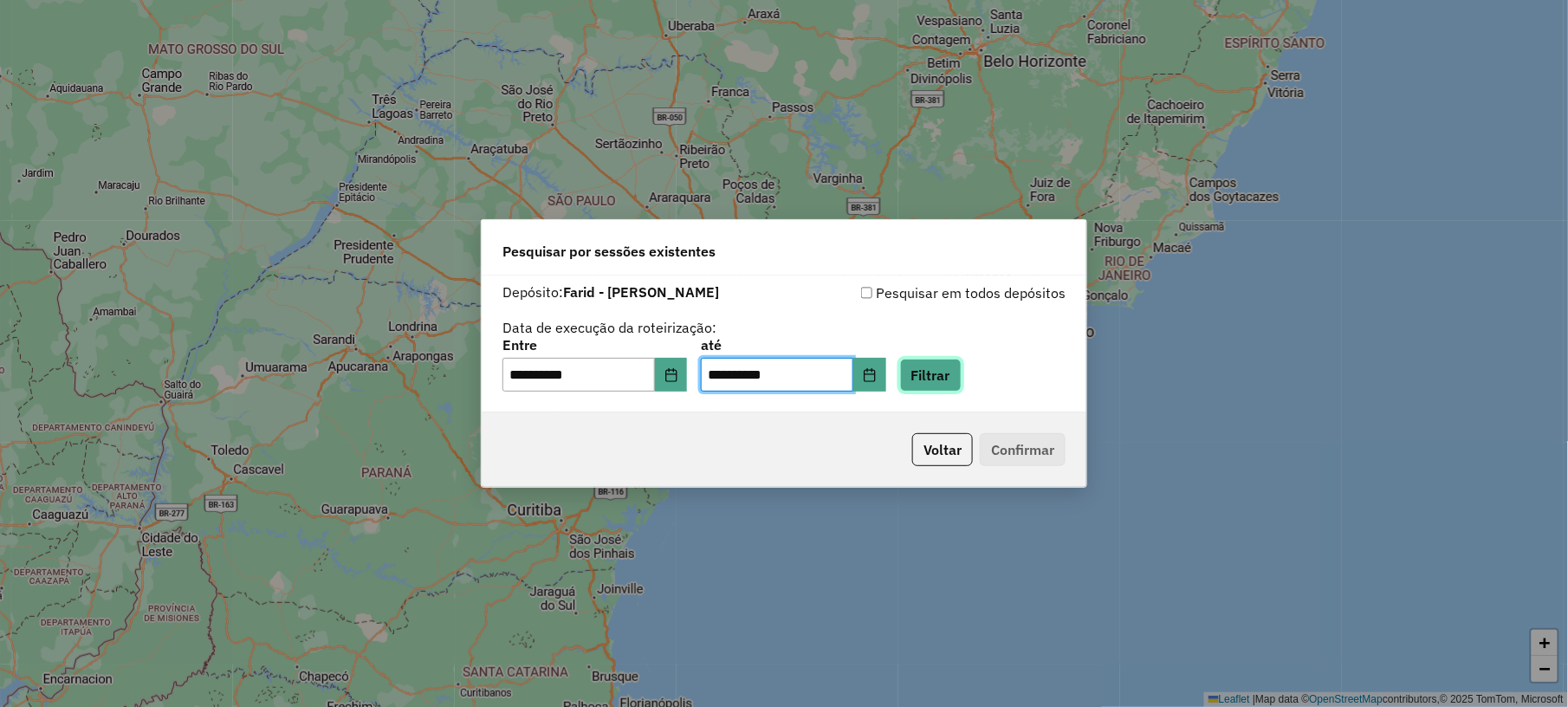
click at [937, 368] on button "Filtrar" at bounding box center [931, 374] width 62 height 33
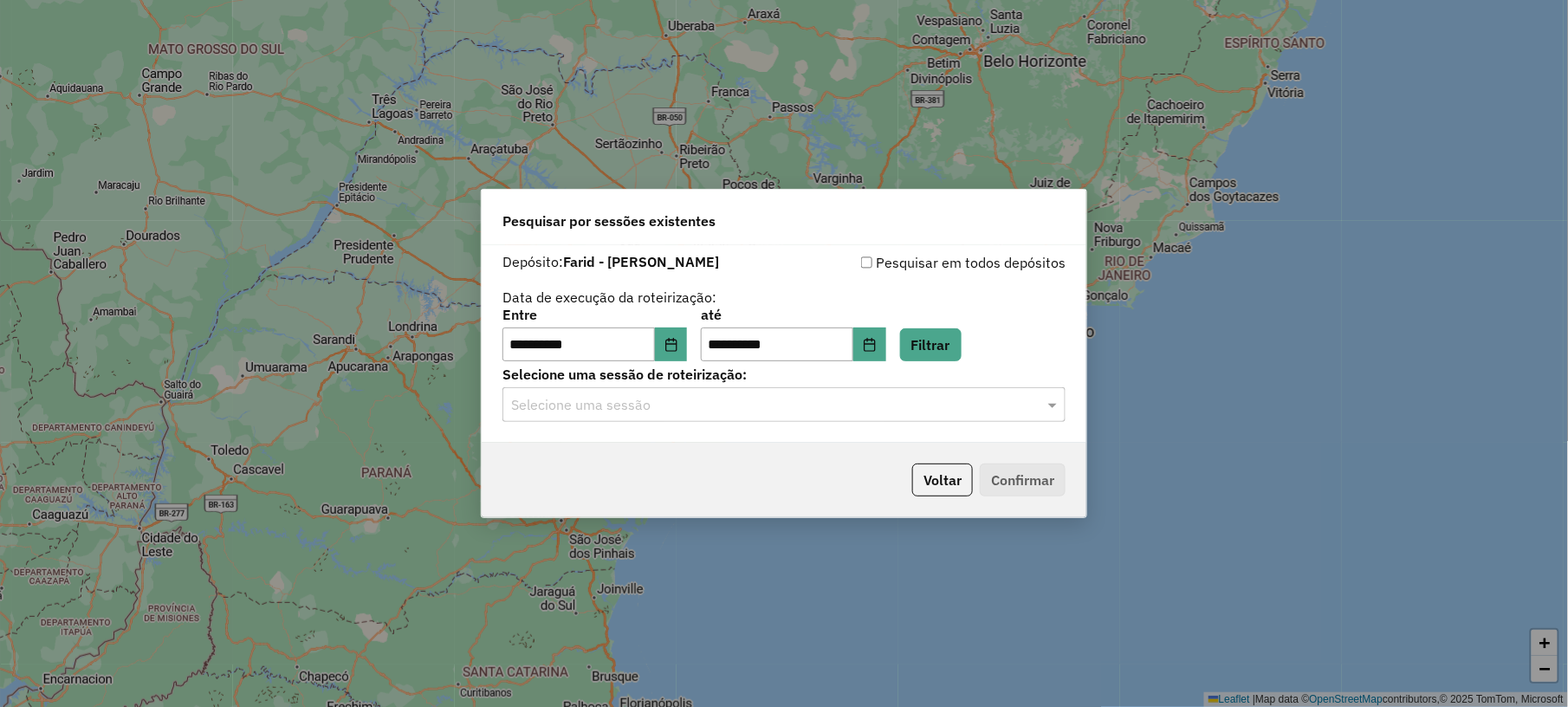
click at [671, 413] on input "text" at bounding box center [766, 406] width 511 height 21
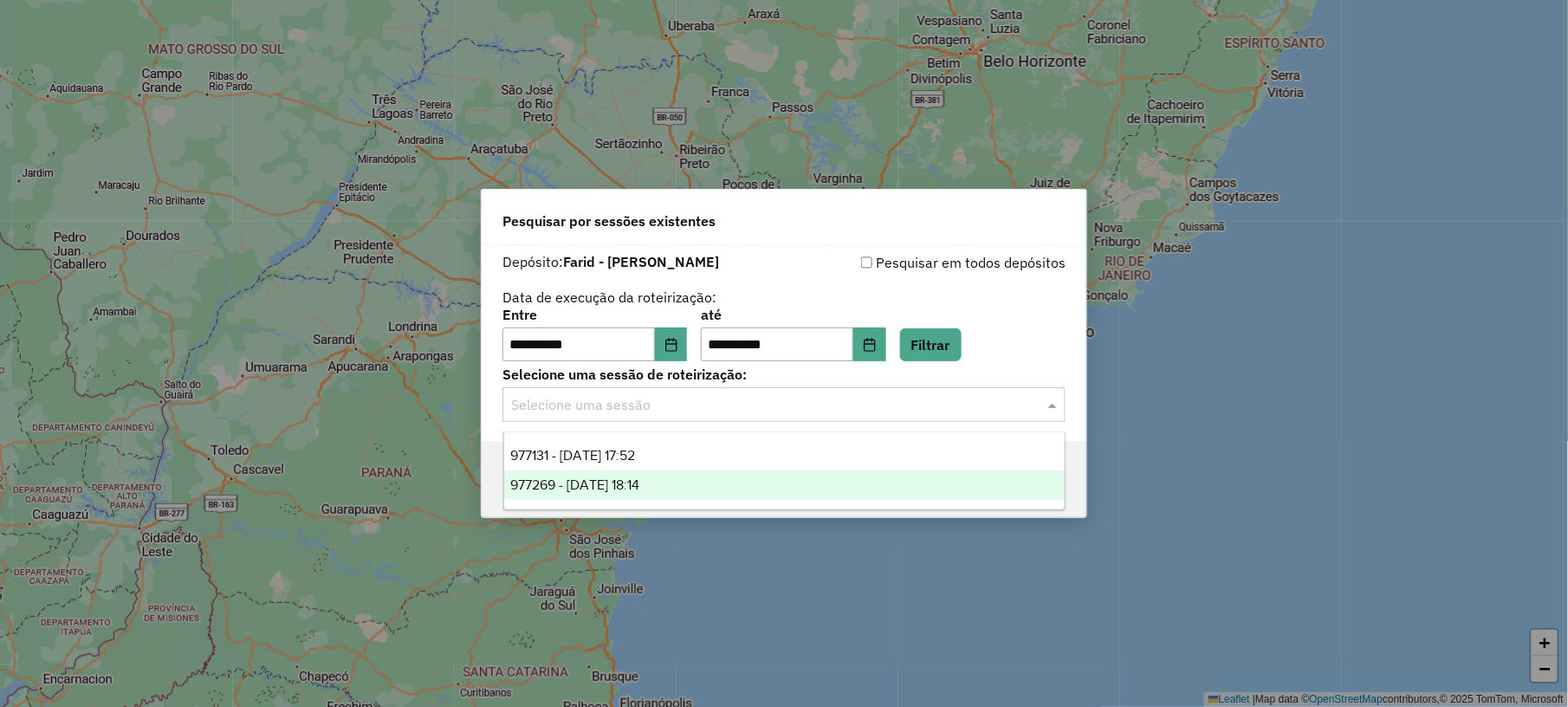
click at [600, 476] on div "977269 - 11/08/2025 18:14" at bounding box center [784, 485] width 560 height 29
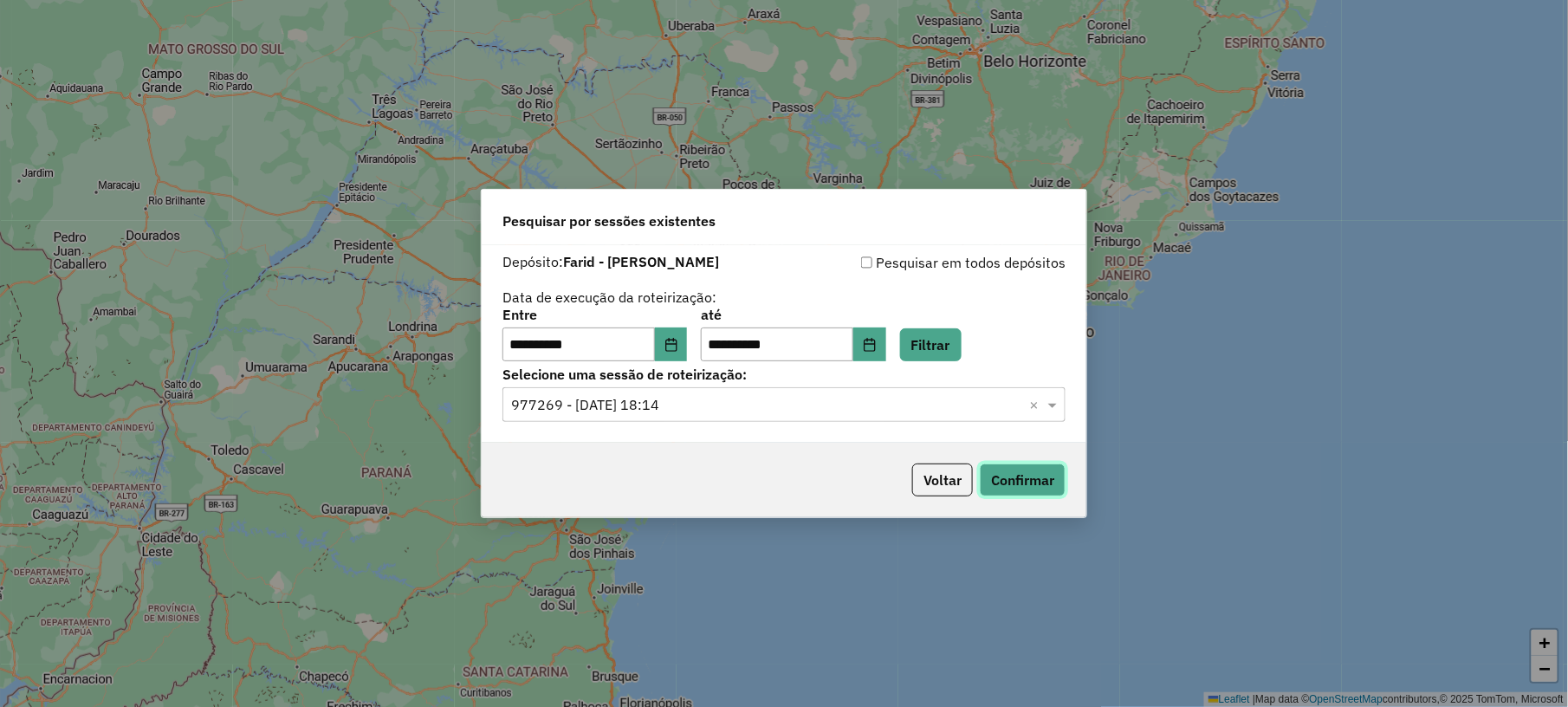
click at [1043, 483] on button "Confirmar" at bounding box center [1022, 479] width 86 height 33
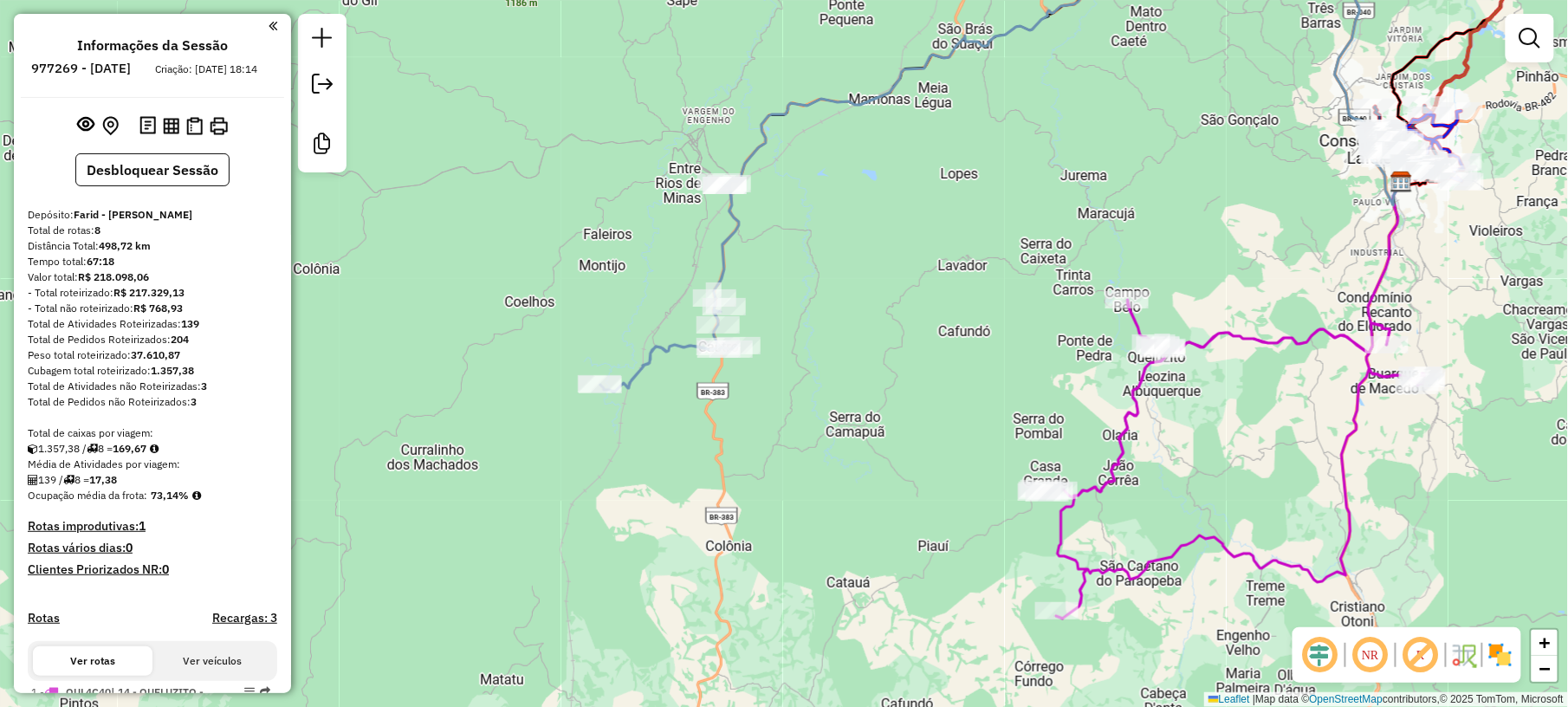
click at [762, 147] on icon at bounding box center [1063, 67] width 678 height 276
select select "**********"
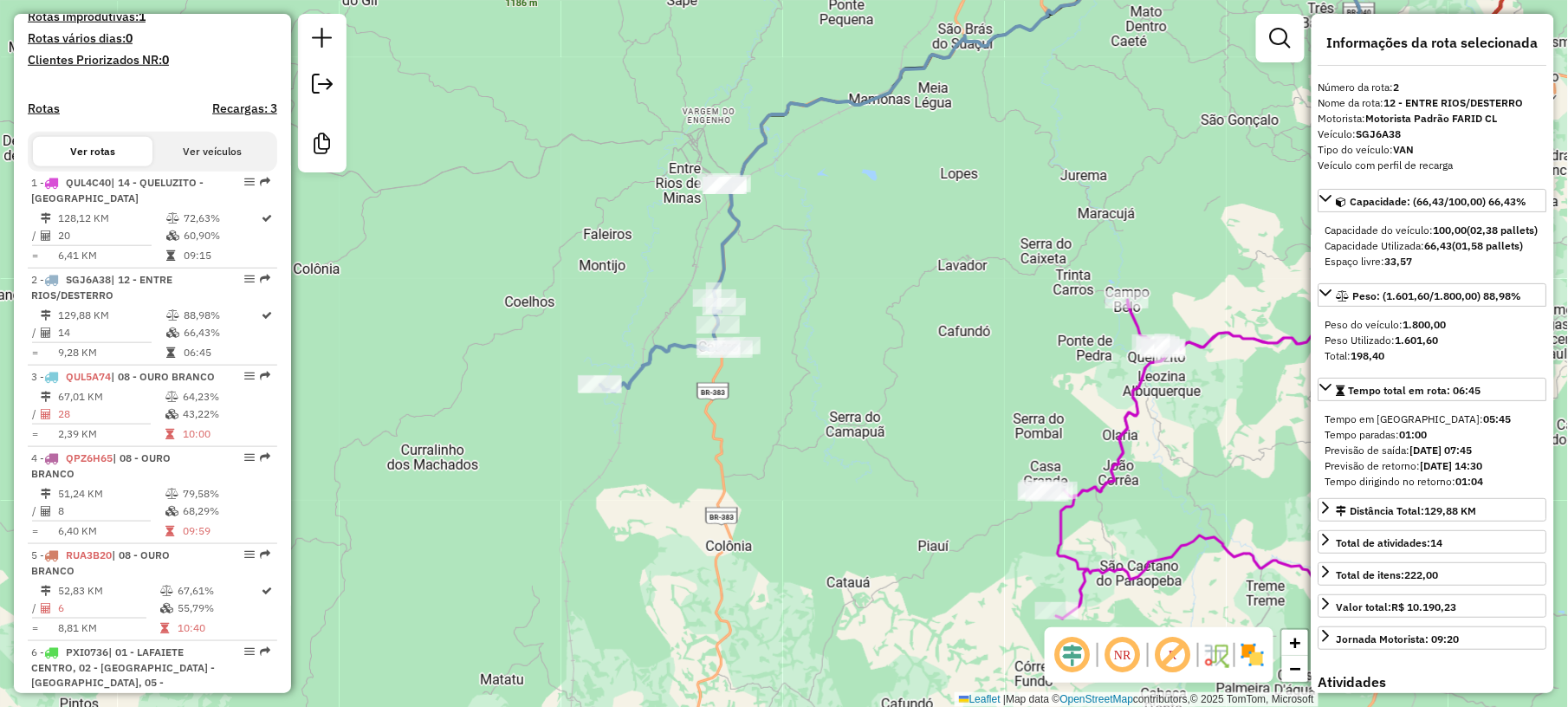
scroll to position [780, 0]
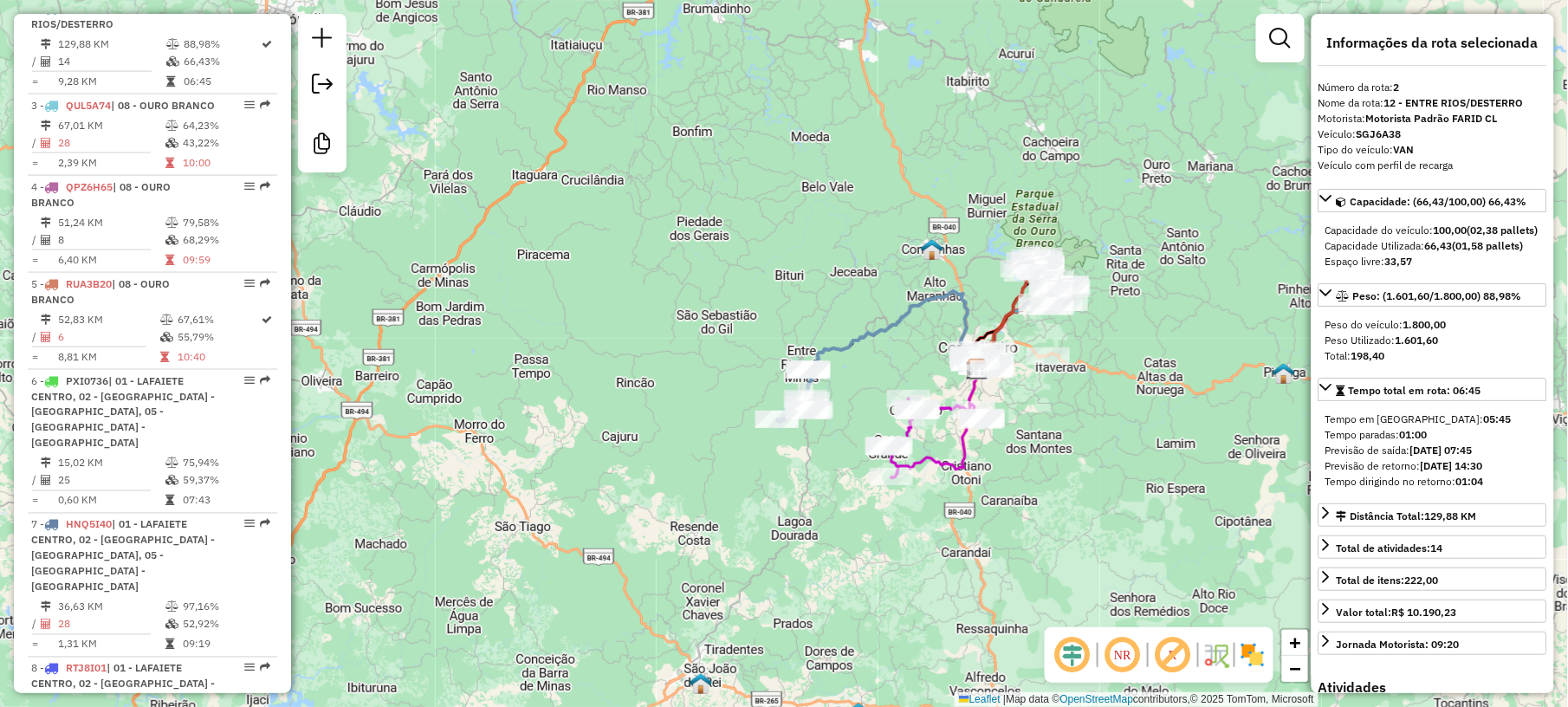
drag, startPoint x: 780, startPoint y: 222, endPoint x: 794, endPoint y: 275, distance: 54.8
click at [794, 275] on div "Janela de atendimento Grade de atendimento Capacidade Transportadoras Veículos …" at bounding box center [784, 353] width 1568 height 707
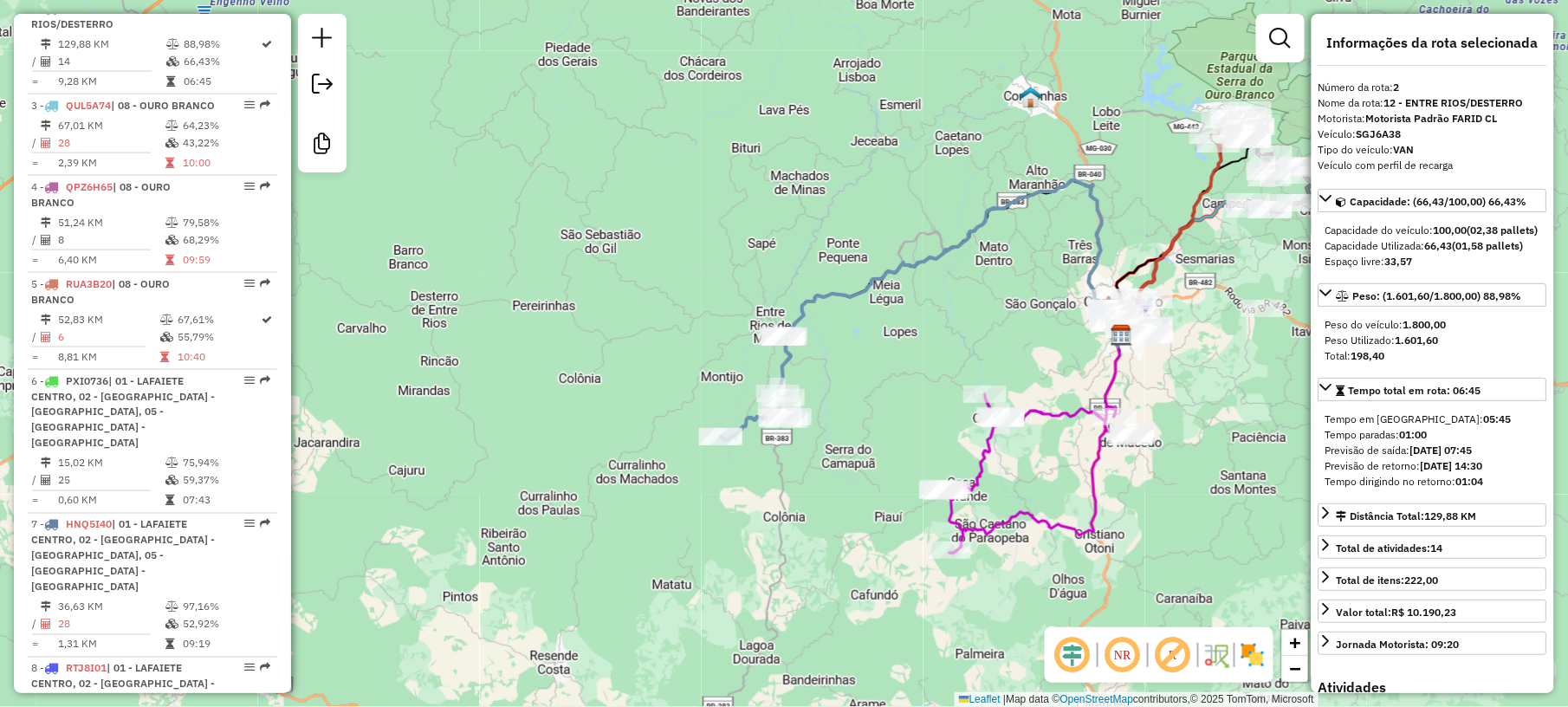
drag, startPoint x: 971, startPoint y: 517, endPoint x: 876, endPoint y: 380, distance: 166.7
click at [876, 382] on div "Janela de atendimento Grade de atendimento Capacidade Transportadoras Veículos …" at bounding box center [784, 353] width 1568 height 707
